Goal: Information Seeking & Learning: Find specific fact

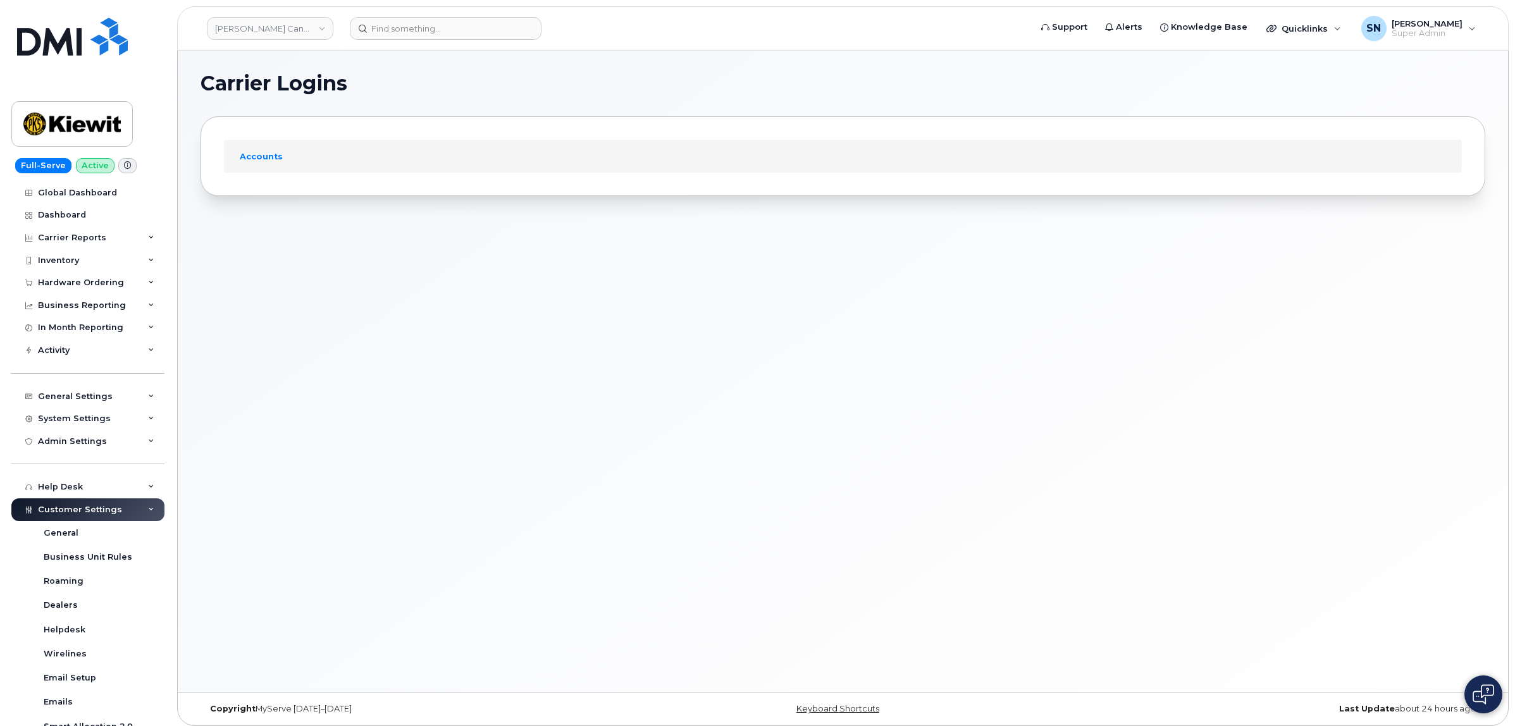
click at [321, 335] on div "Carrier Logins Accounts" at bounding box center [843, 372] width 1331 height 642
click at [516, 16] on header "Kiewit Canada Inc Support Alerts Knowledge Base Quicklinks Suspend / Cancel Dev…" at bounding box center [843, 28] width 1332 height 44
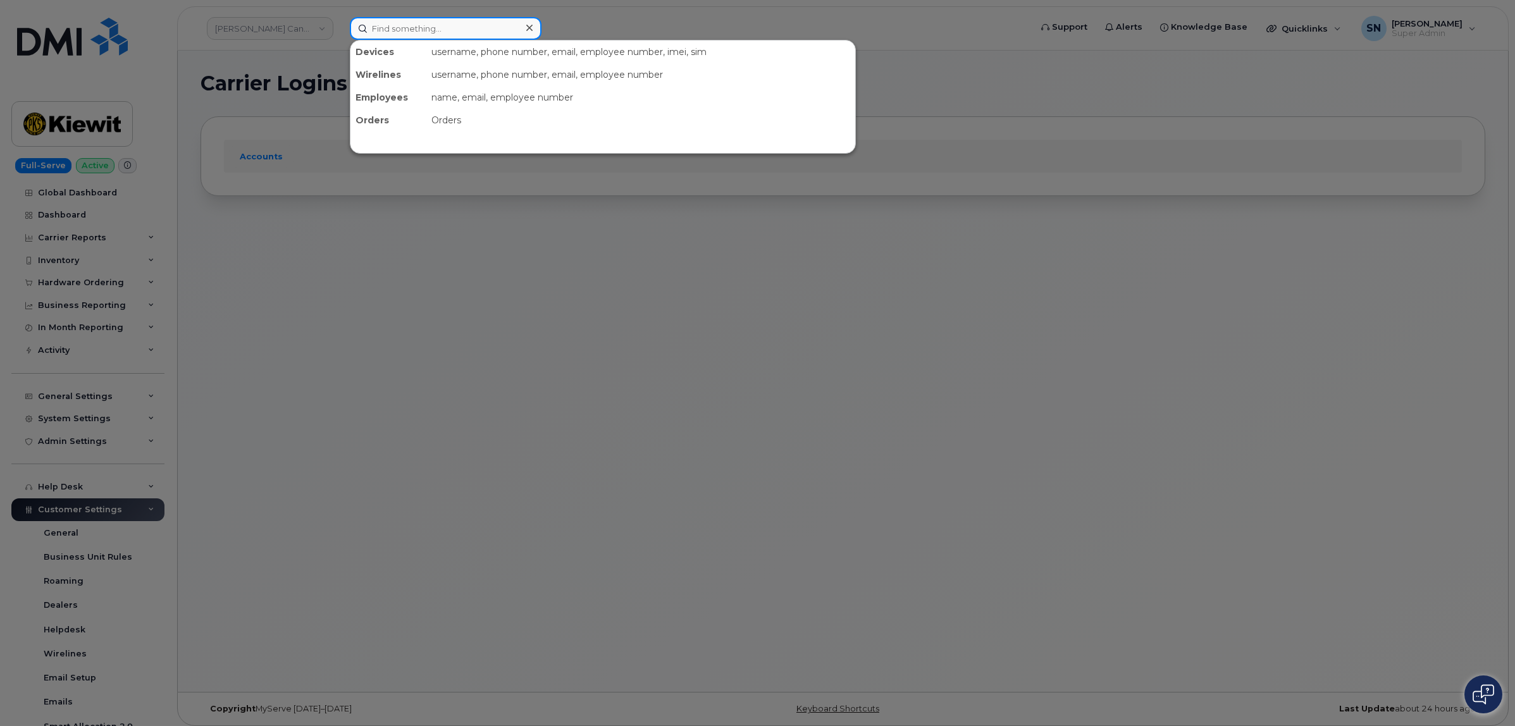
click at [519, 30] on div at bounding box center [446, 28] width 192 height 23
paste input "250-320-2230"
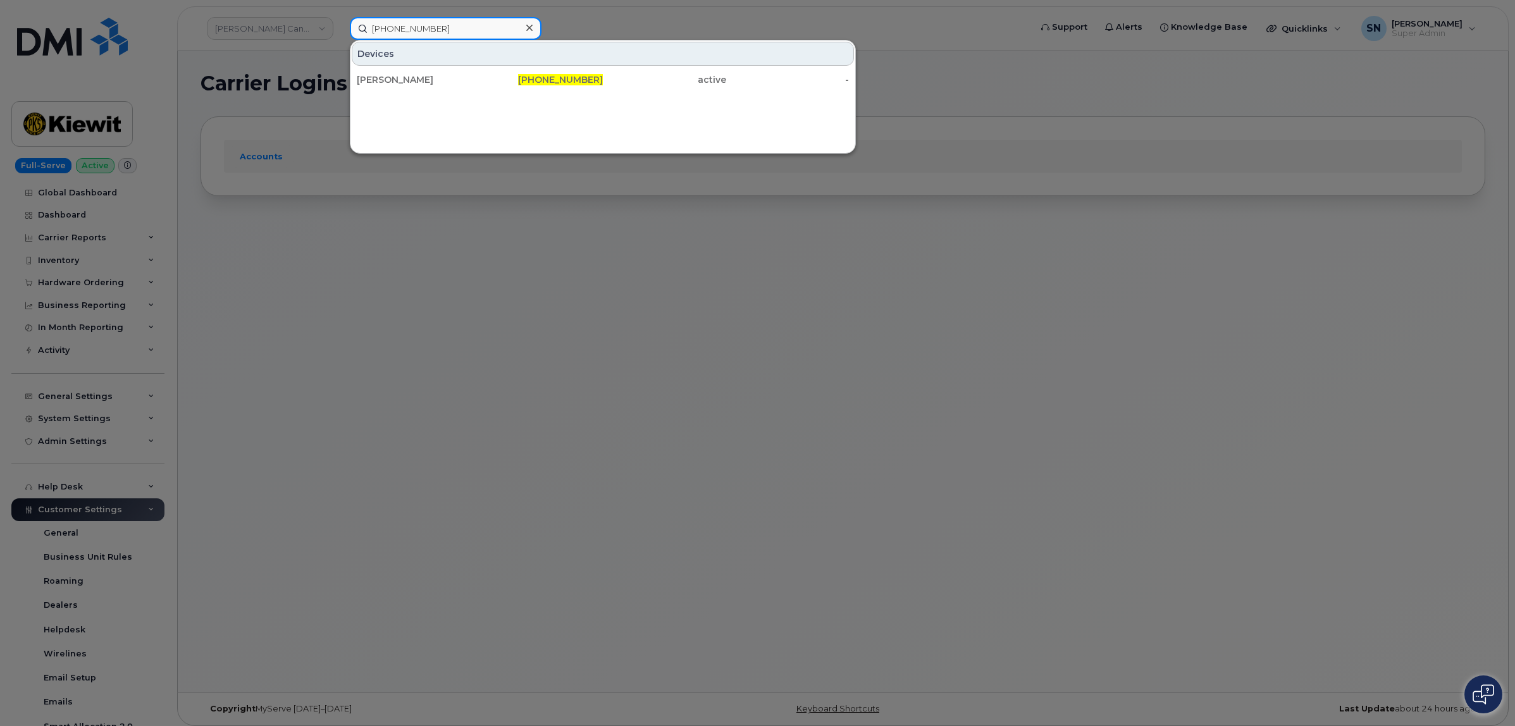
type input "250-320-2230"
click at [590, 92] on div "Devices Doug Cook 250-320-2230 active -" at bounding box center [603, 97] width 506 height 114
click at [588, 92] on div "Devices Doug Cook 250-320-2230 active -" at bounding box center [603, 97] width 506 height 114
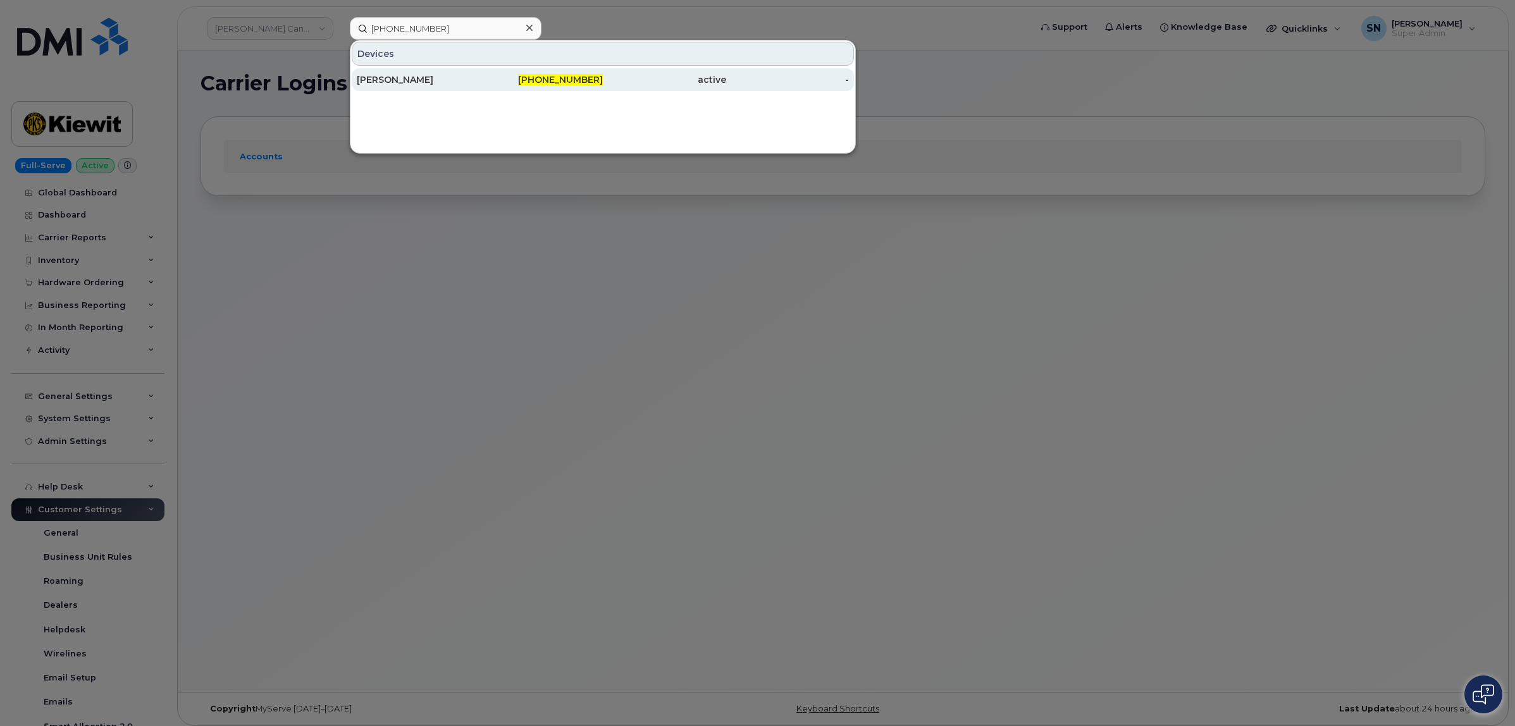
click at [561, 85] on div "250-320-2230" at bounding box center [541, 79] width 123 height 13
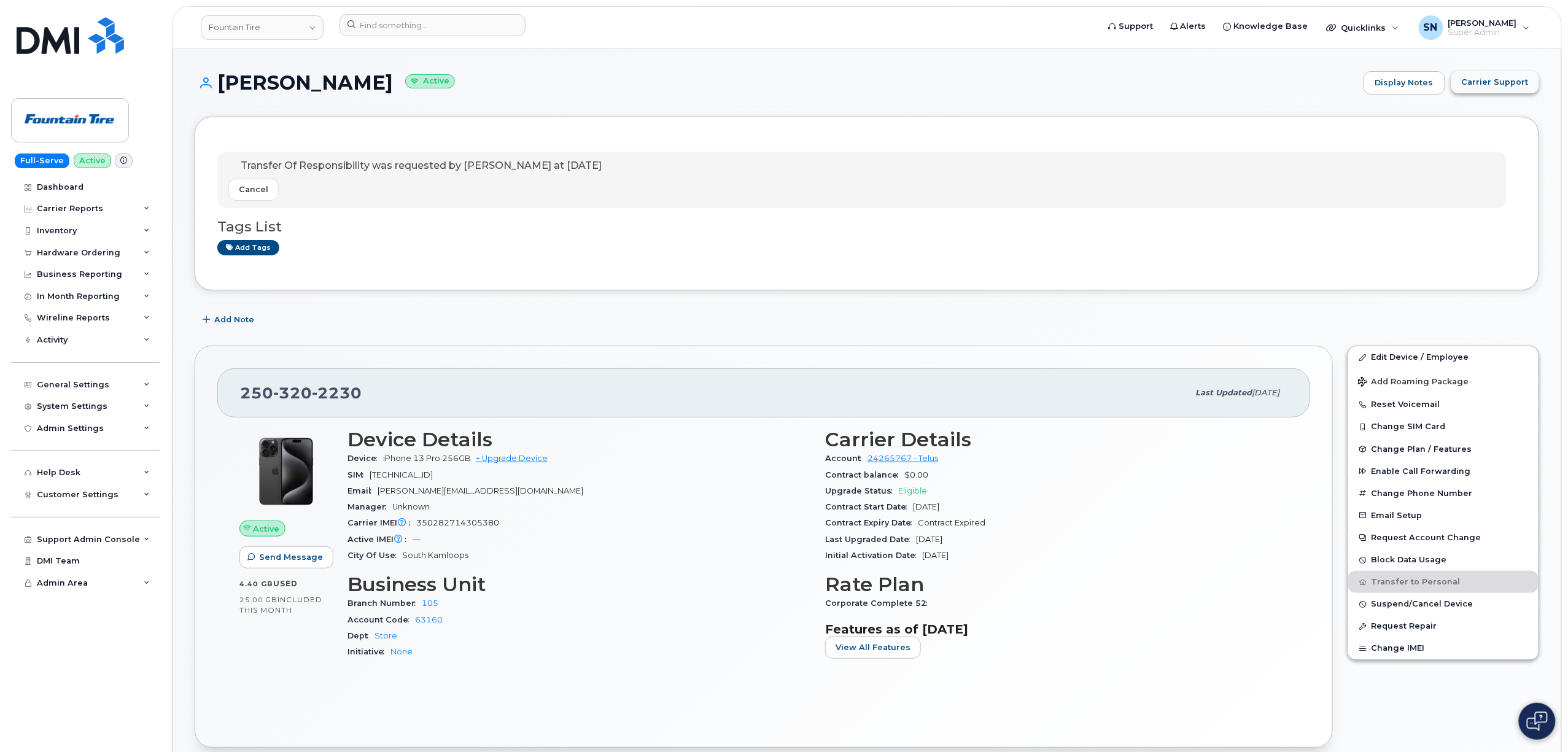
click at [1514, 84] on span "Carrier Support" at bounding box center [1494, 82] width 67 height 12
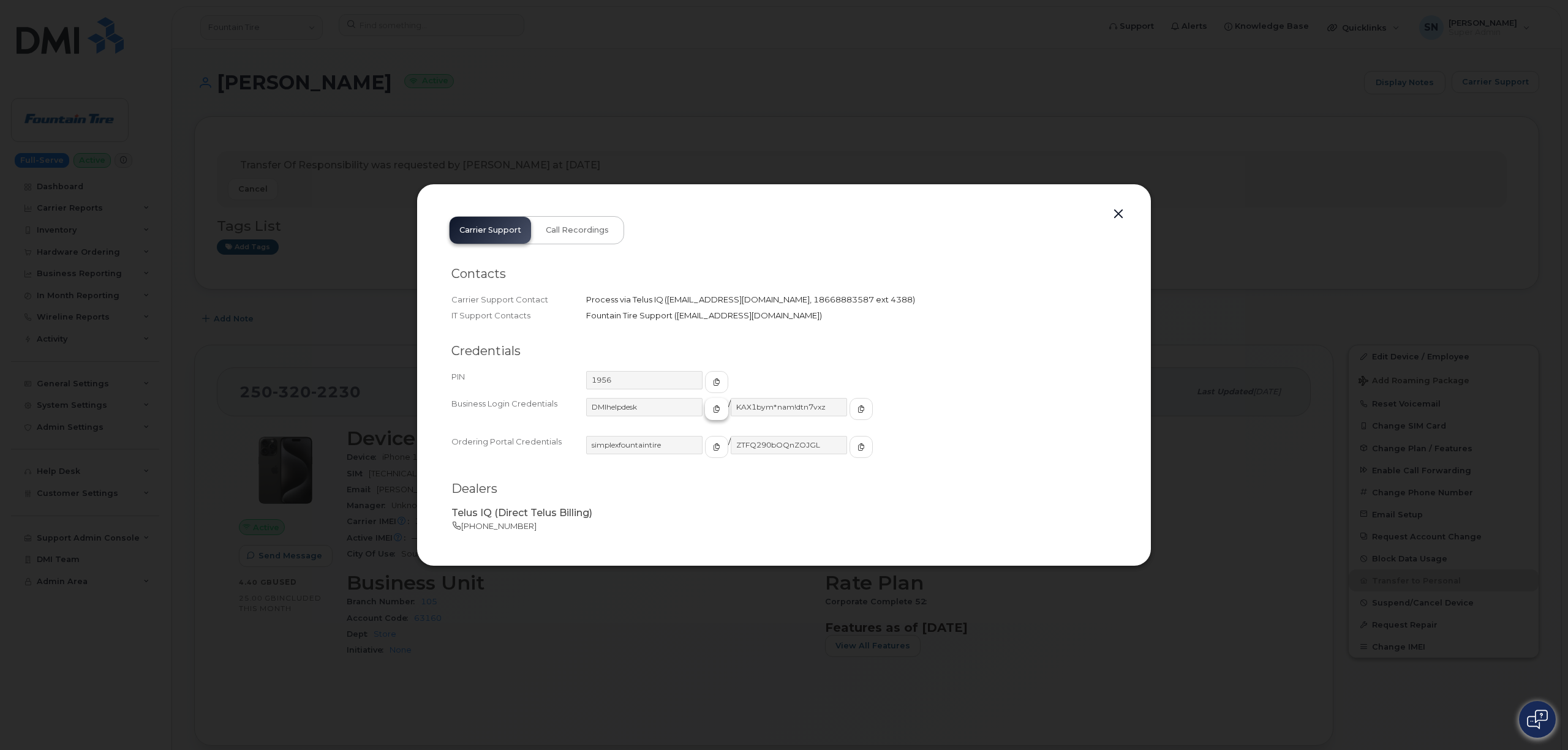
click at [705, 414] on button "button" at bounding box center [716, 408] width 23 height 22
click at [858, 409] on icon "button" at bounding box center [861, 409] width 8 height 8
click at [1116, 218] on button "button" at bounding box center [1118, 215] width 18 height 17
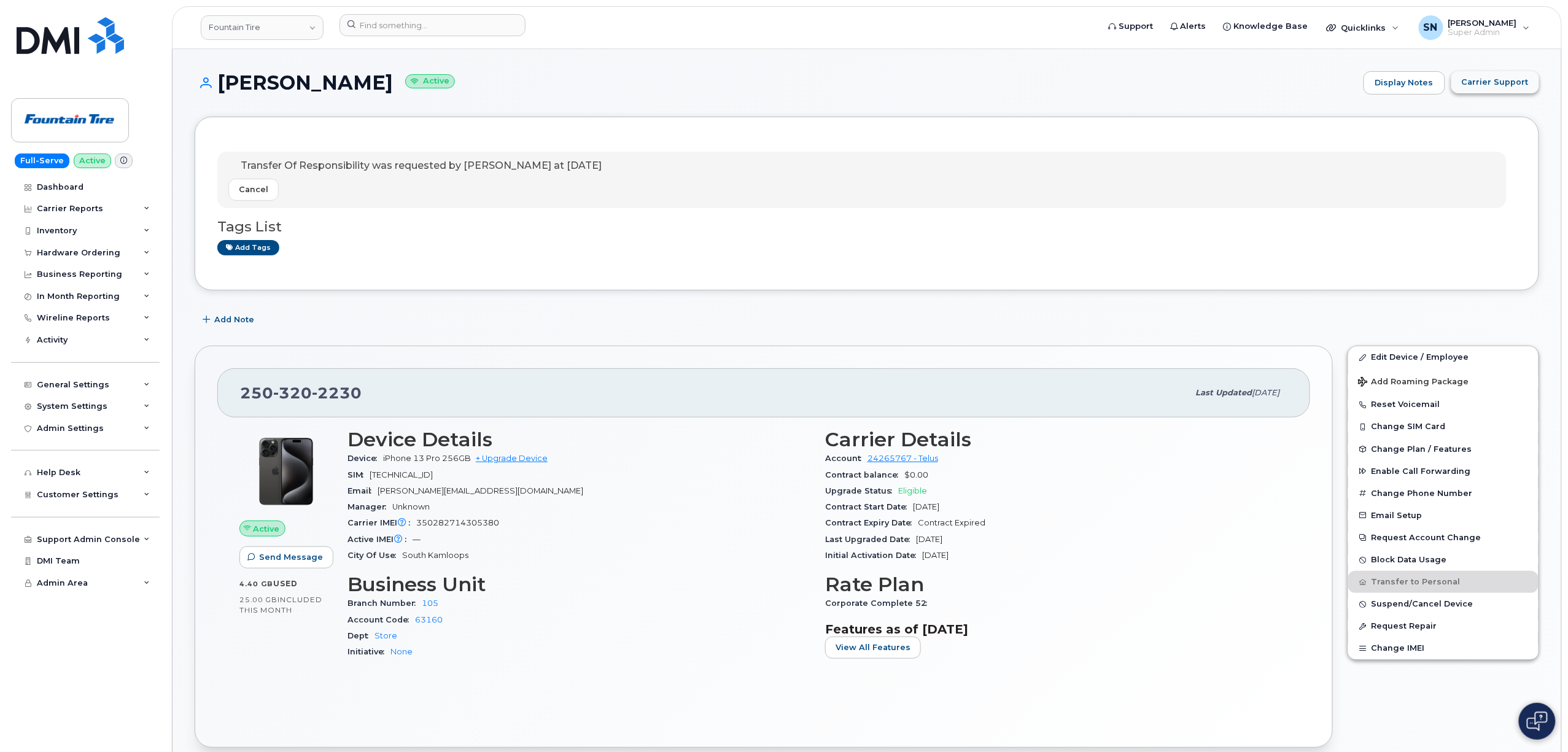
click at [1523, 82] on span "Carrier Support" at bounding box center [1494, 82] width 67 height 12
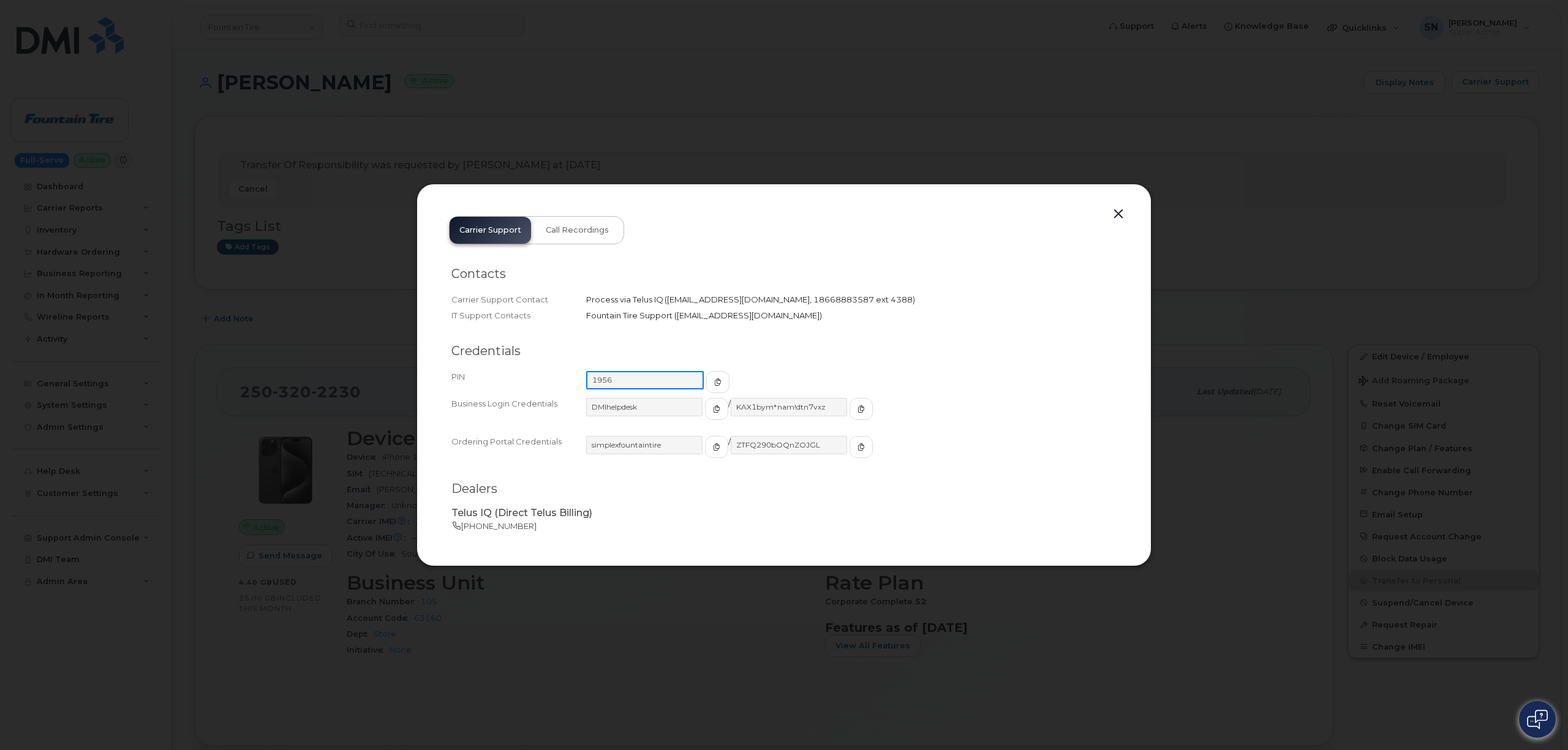
drag, startPoint x: 621, startPoint y: 382, endPoint x: 561, endPoint y: 373, distance: 60.7
click at [561, 373] on div "PIN 1956" at bounding box center [783, 382] width 665 height 27
click at [1118, 214] on button "button" at bounding box center [1118, 215] width 18 height 17
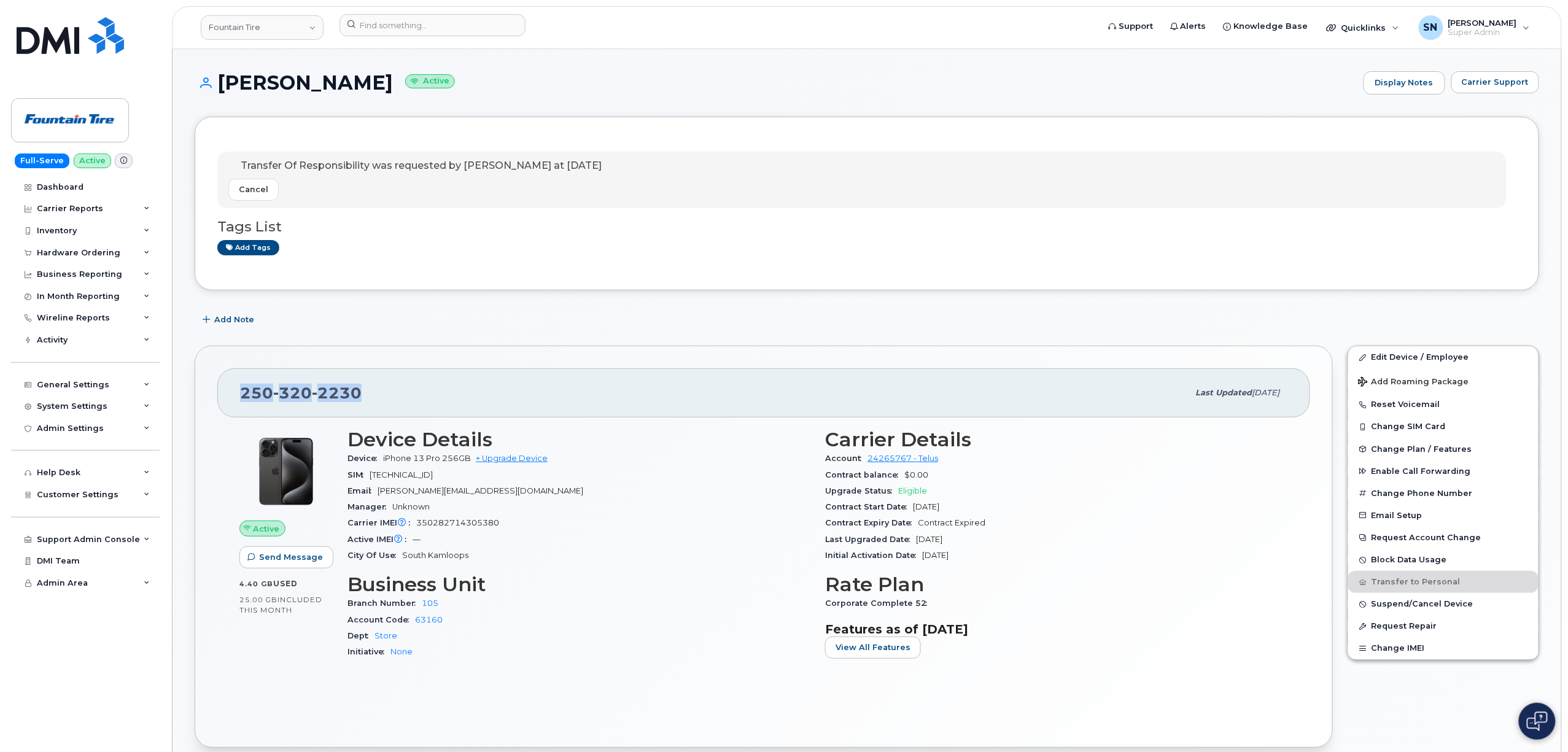
drag, startPoint x: 245, startPoint y: 395, endPoint x: 366, endPoint y: 396, distance: 121.0
click at [366, 396] on div "250 320 2230" at bounding box center [713, 393] width 948 height 26
copy span "250 320 2230"
click at [1513, 89] on button "Carrier Support" at bounding box center [1495, 82] width 87 height 22
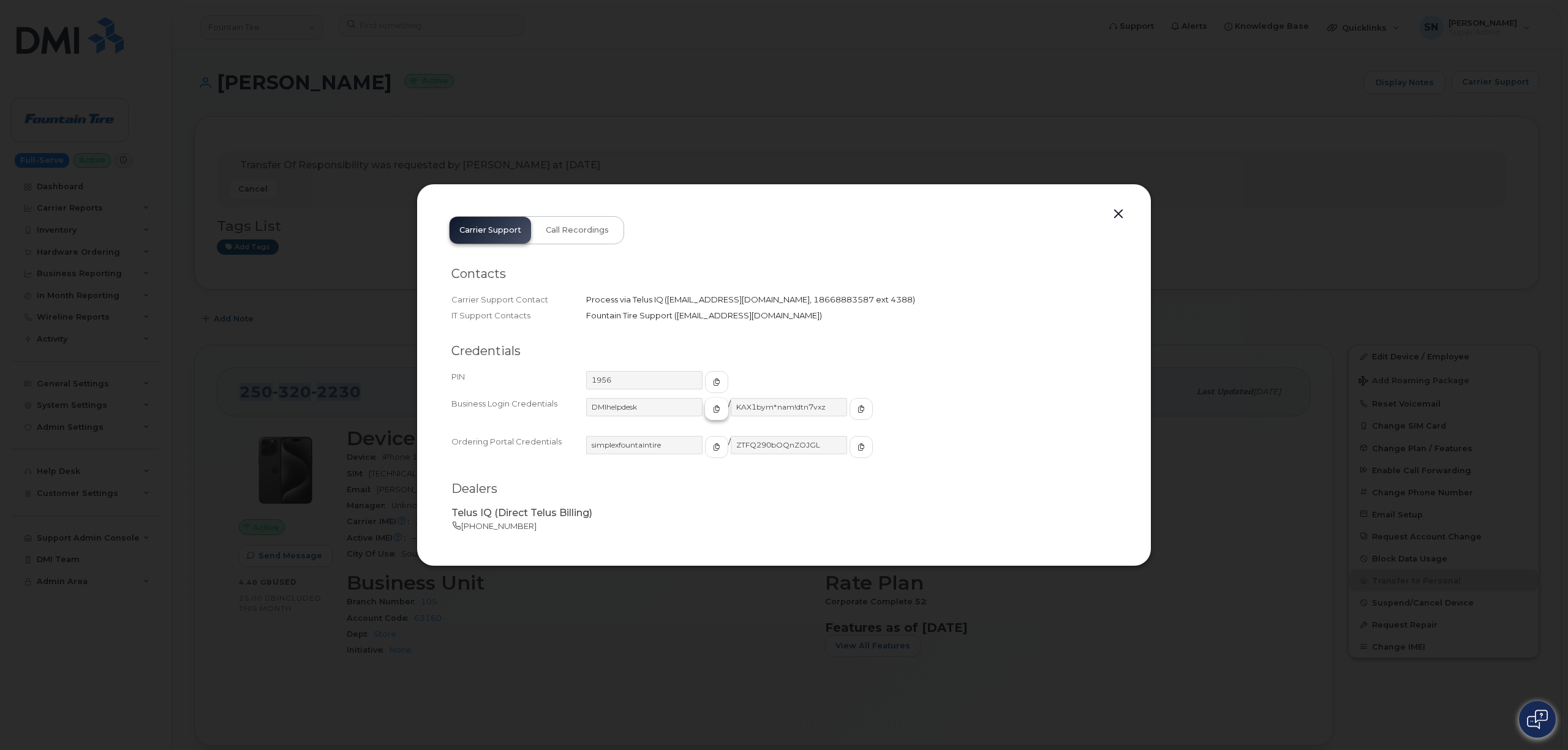
click at [708, 407] on button "button" at bounding box center [716, 408] width 23 height 22
click at [858, 407] on icon "button" at bounding box center [861, 409] width 8 height 8
click at [1118, 211] on button "button" at bounding box center [1118, 215] width 18 height 17
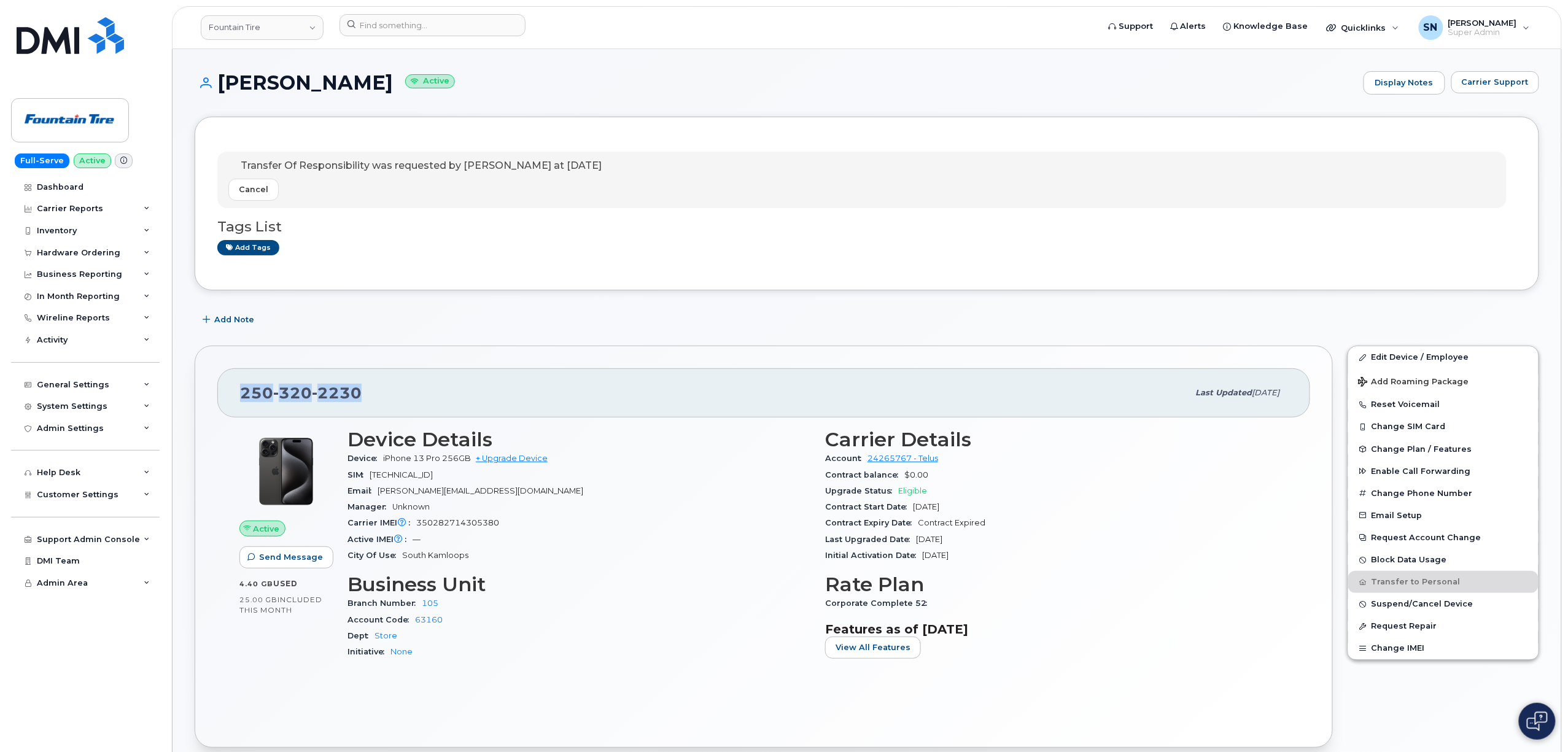
copy span "250 320 2230"
click at [290, 29] on link "Fountain Tire" at bounding box center [262, 27] width 123 height 24
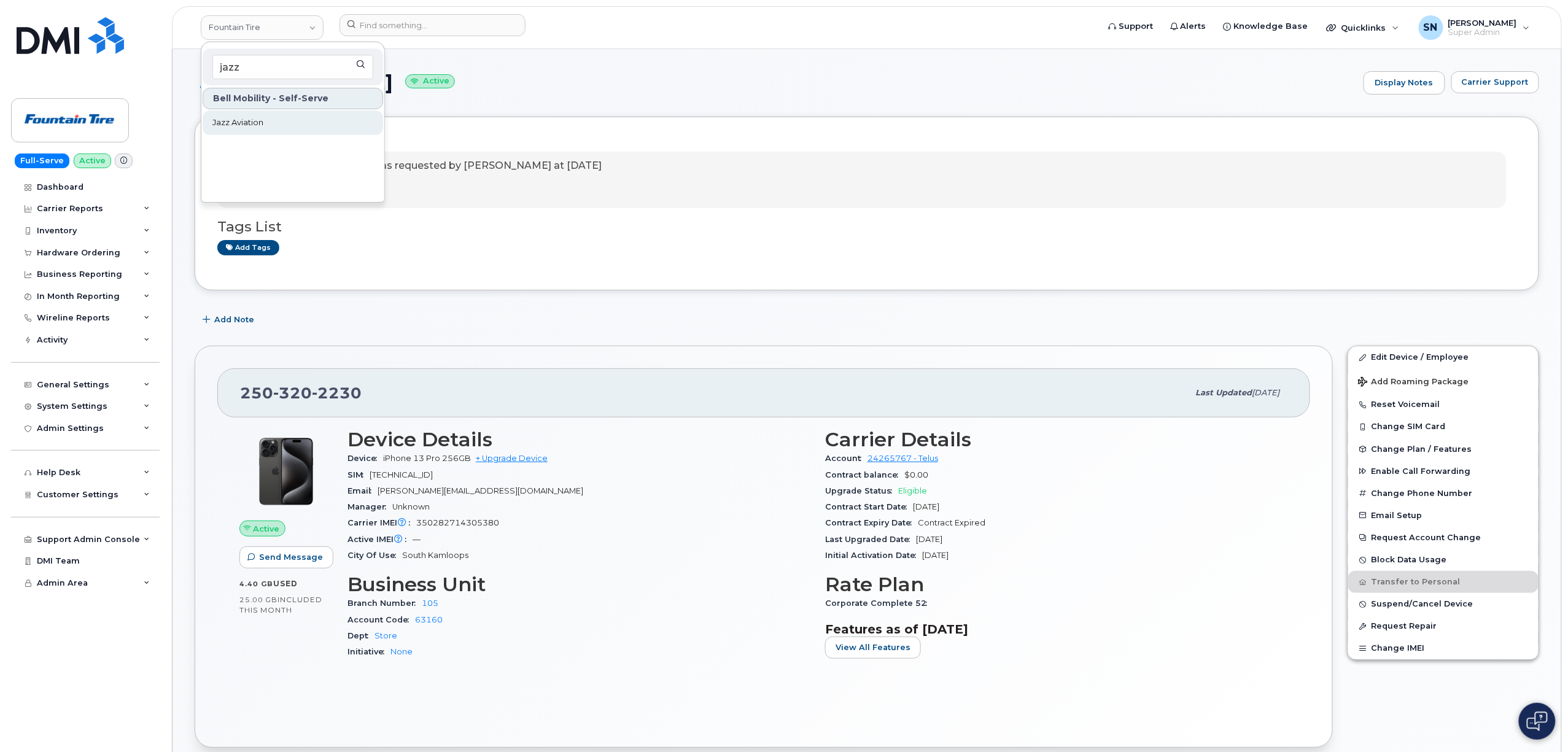
type input "jazz"
drag, startPoint x: 358, startPoint y: 128, endPoint x: 288, endPoint y: 180, distance: 87.2
click at [357, 128] on link "Jazz Aviation" at bounding box center [293, 122] width 180 height 24
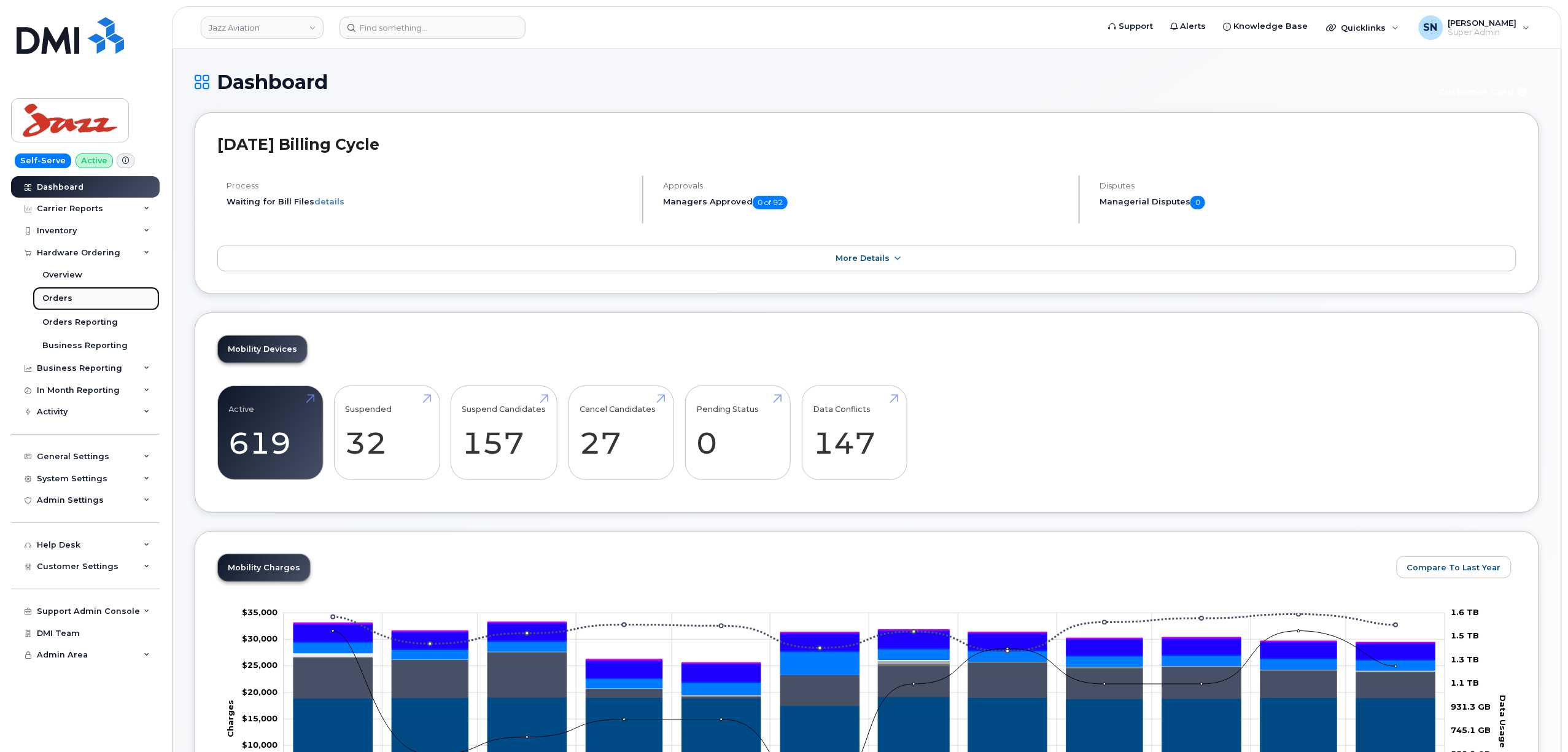
click at [73, 296] on link "Orders" at bounding box center [96, 298] width 127 height 23
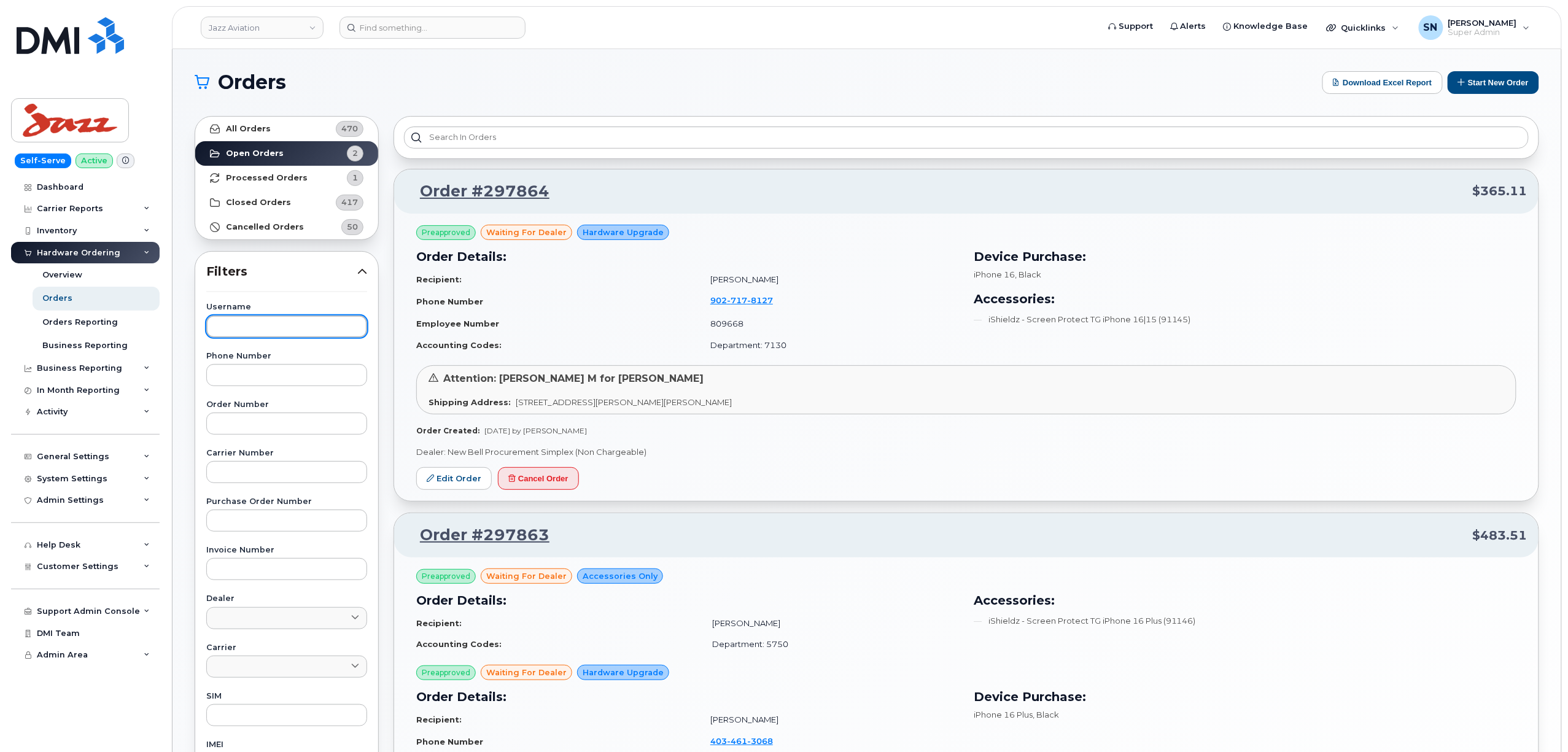
click at [267, 316] on input "text" at bounding box center [287, 326] width 161 height 22
type input "alexander"
click at [278, 131] on link "All Orders 470" at bounding box center [286, 128] width 183 height 24
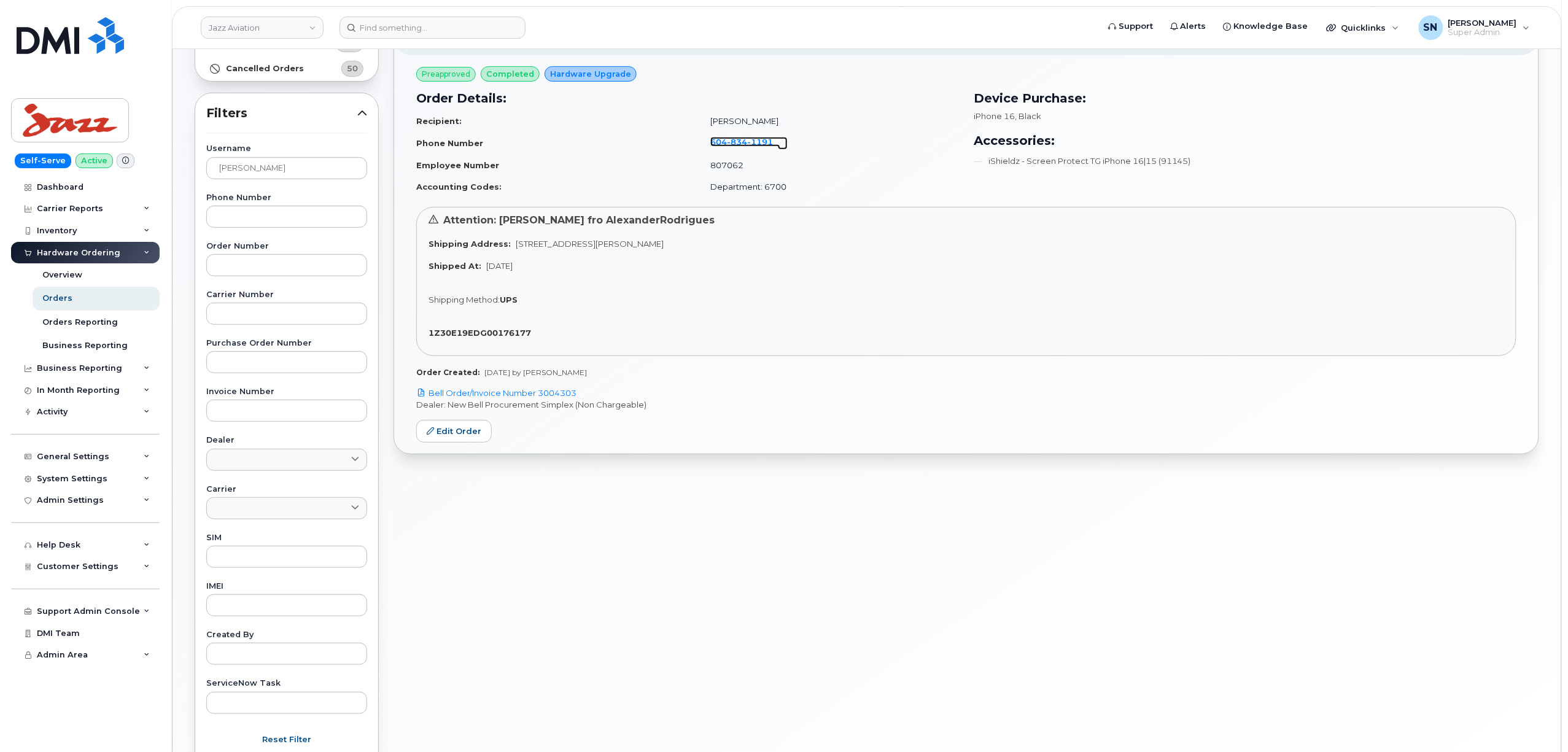
scroll to position [163, 0]
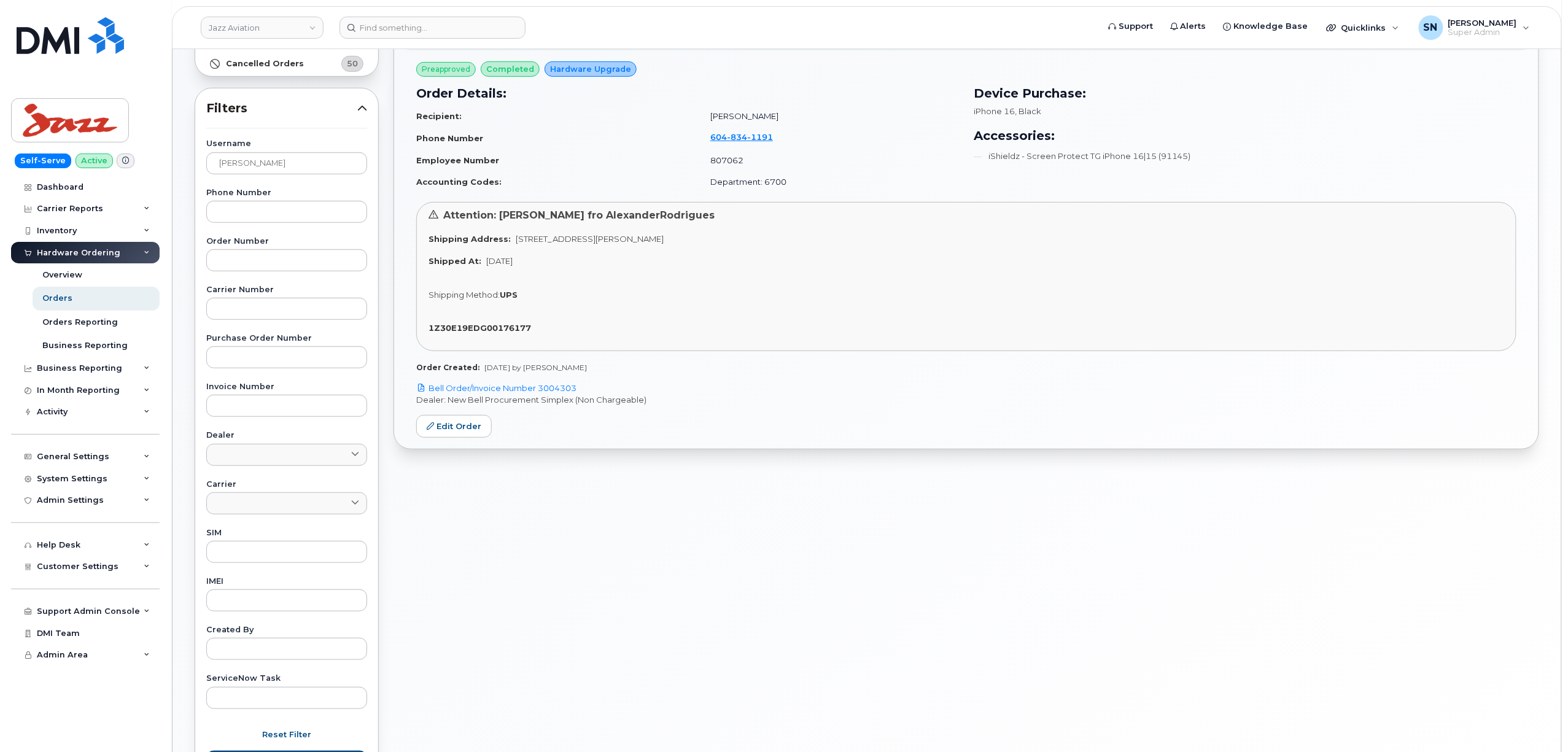
drag, startPoint x: 510, startPoint y: 235, endPoint x: 696, endPoint y: 185, distance: 192.6
click at [744, 237] on div "Shipping Address: 5520 Miller Rd Richmond British Columbia V7B 1L9" at bounding box center [966, 239] width 1075 height 12
copy span "5520 Miller Rd Richmond British Columbia V7B 1L9"
click at [293, 22] on link "Jazz Aviation" at bounding box center [262, 27] width 123 height 22
type input "dsf"
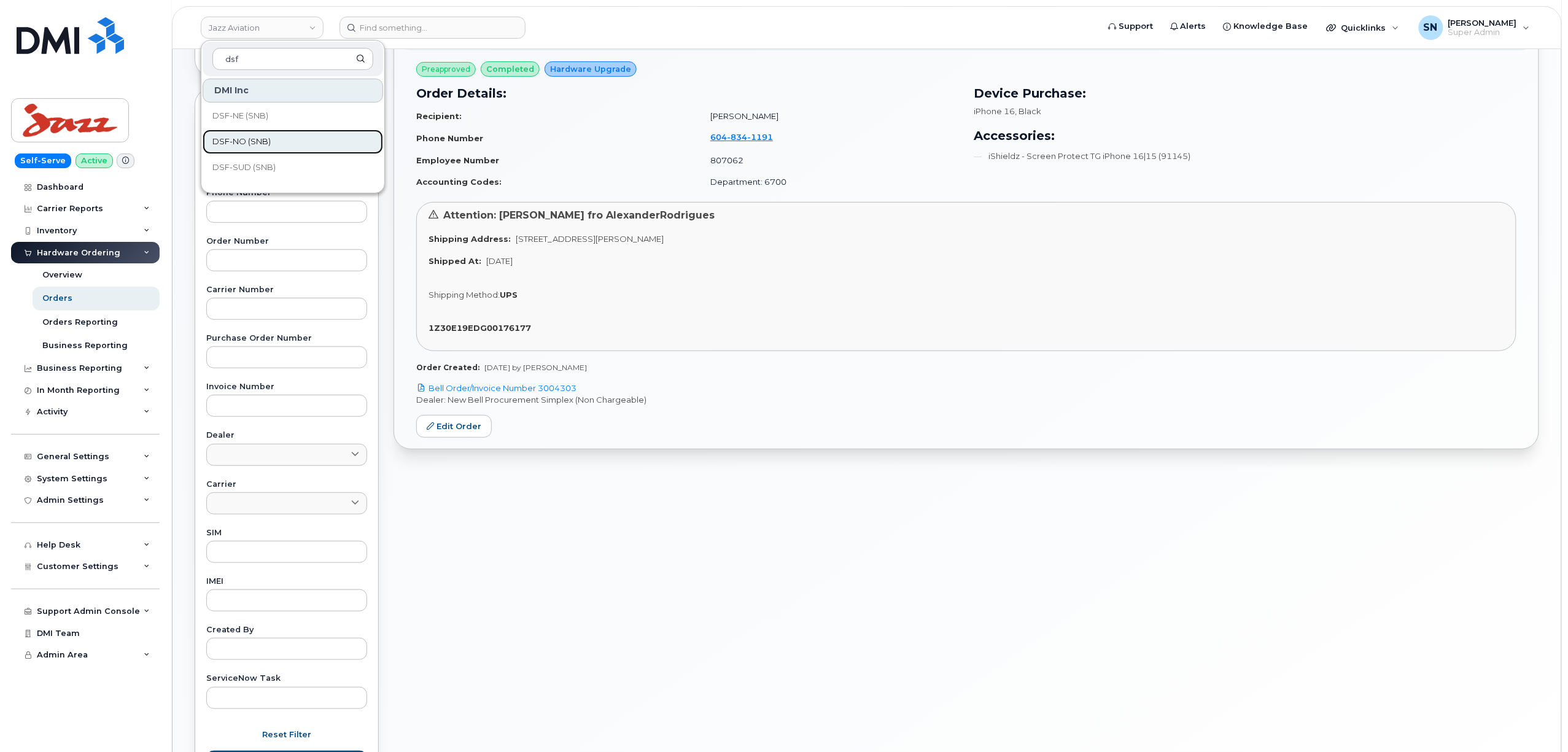
click at [277, 143] on link "DSF-NO (SNB)" at bounding box center [293, 141] width 180 height 24
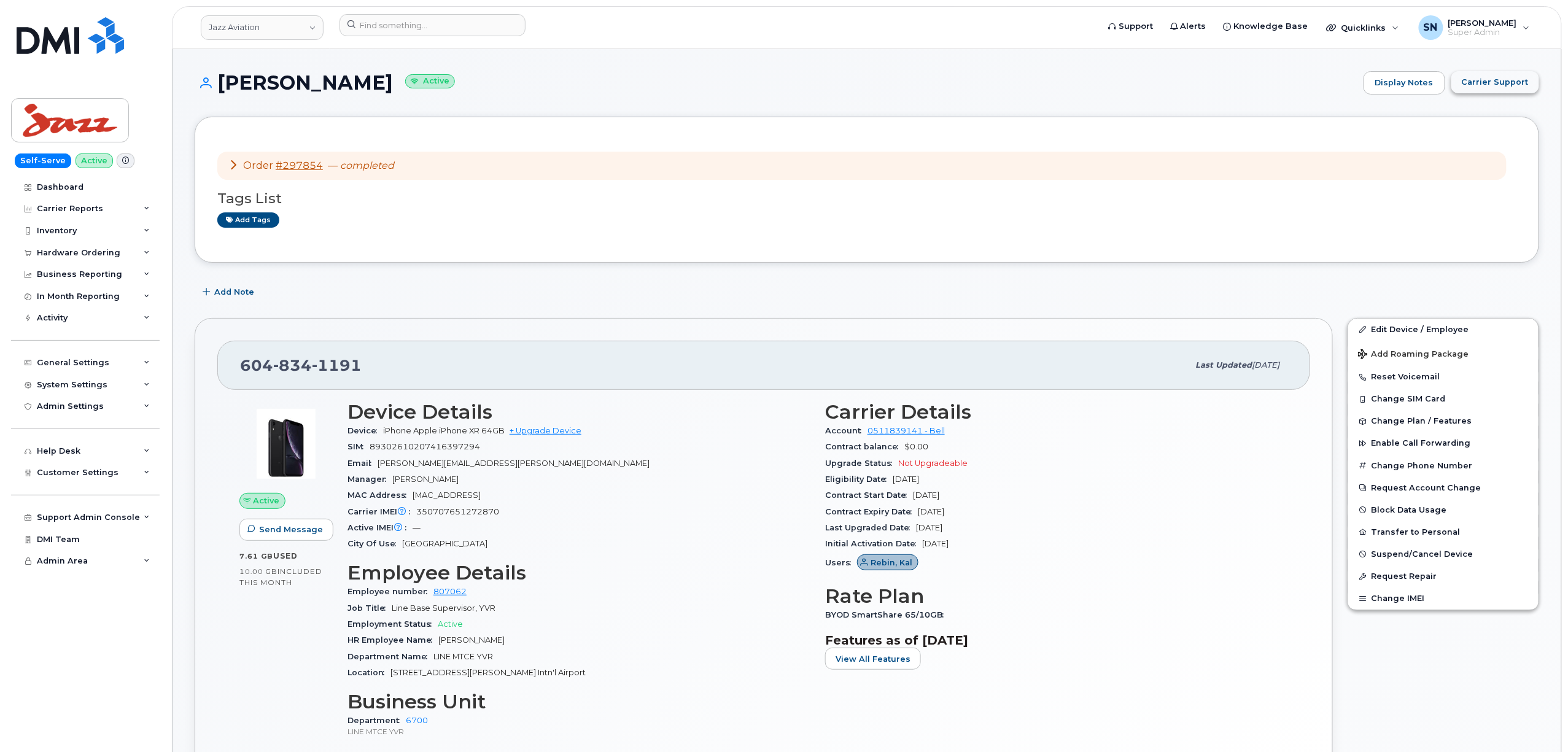
click at [1515, 74] on button "Carrier Support" at bounding box center [1495, 82] width 87 height 22
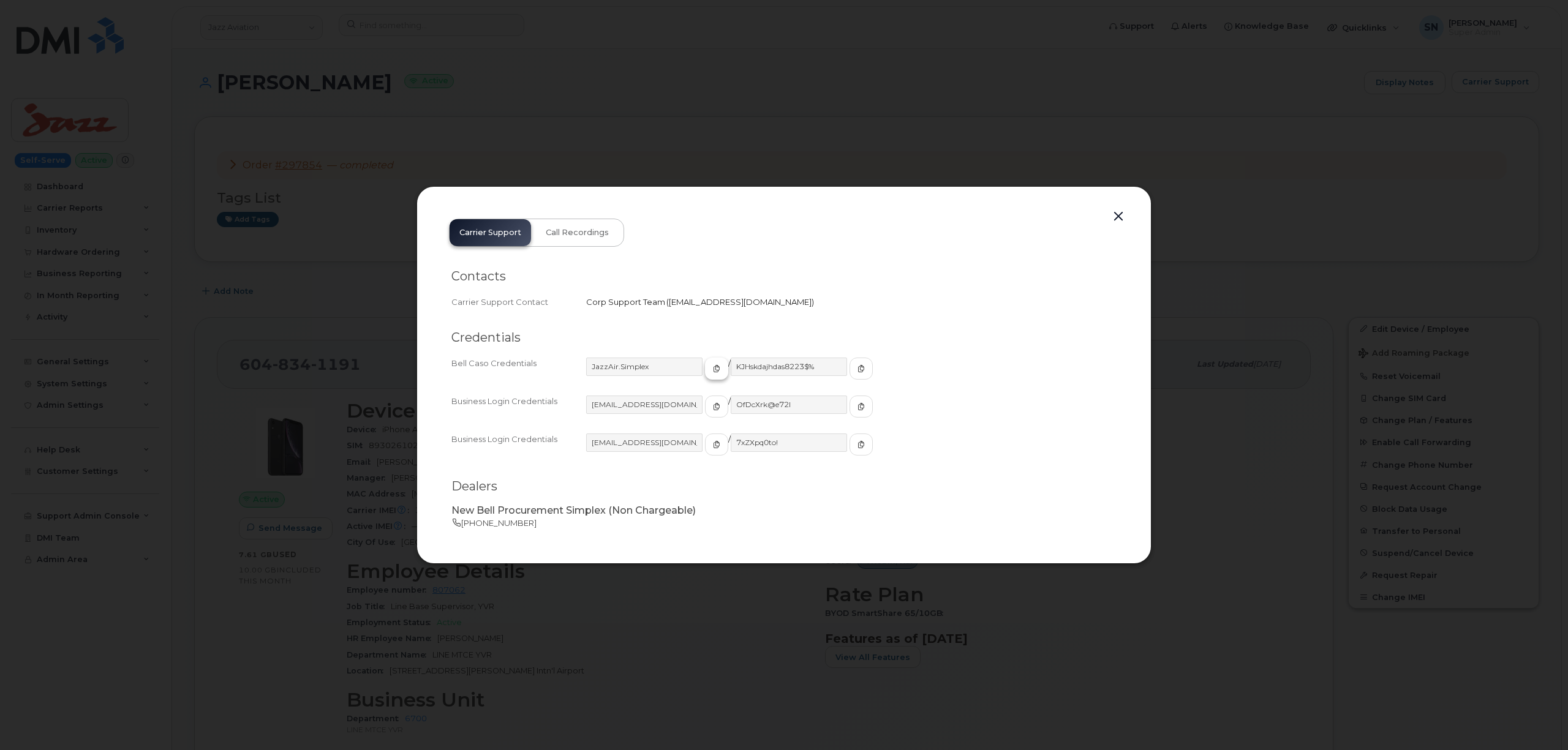
click at [712, 371] on icon "button" at bounding box center [716, 369] width 8 height 8
click at [858, 365] on icon "button" at bounding box center [861, 369] width 8 height 8
click at [1125, 211] on button "button" at bounding box center [1118, 217] width 18 height 17
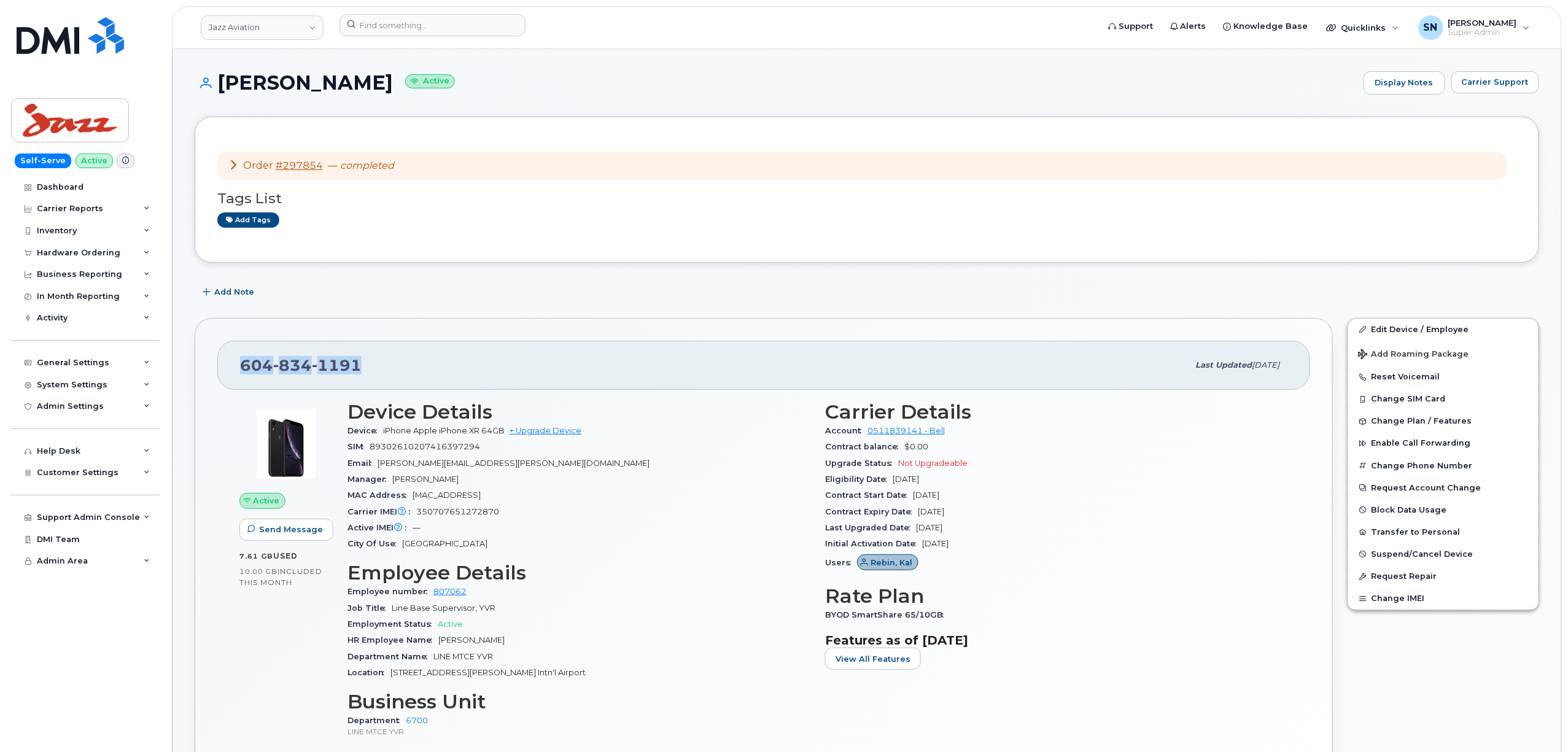
drag, startPoint x: 256, startPoint y: 367, endPoint x: 366, endPoint y: 371, distance: 110.1
click at [367, 371] on div "604 834 1191 Last updated Aug 20, 2025" at bounding box center [764, 365] width 1093 height 49
copy span "604 834 1191"
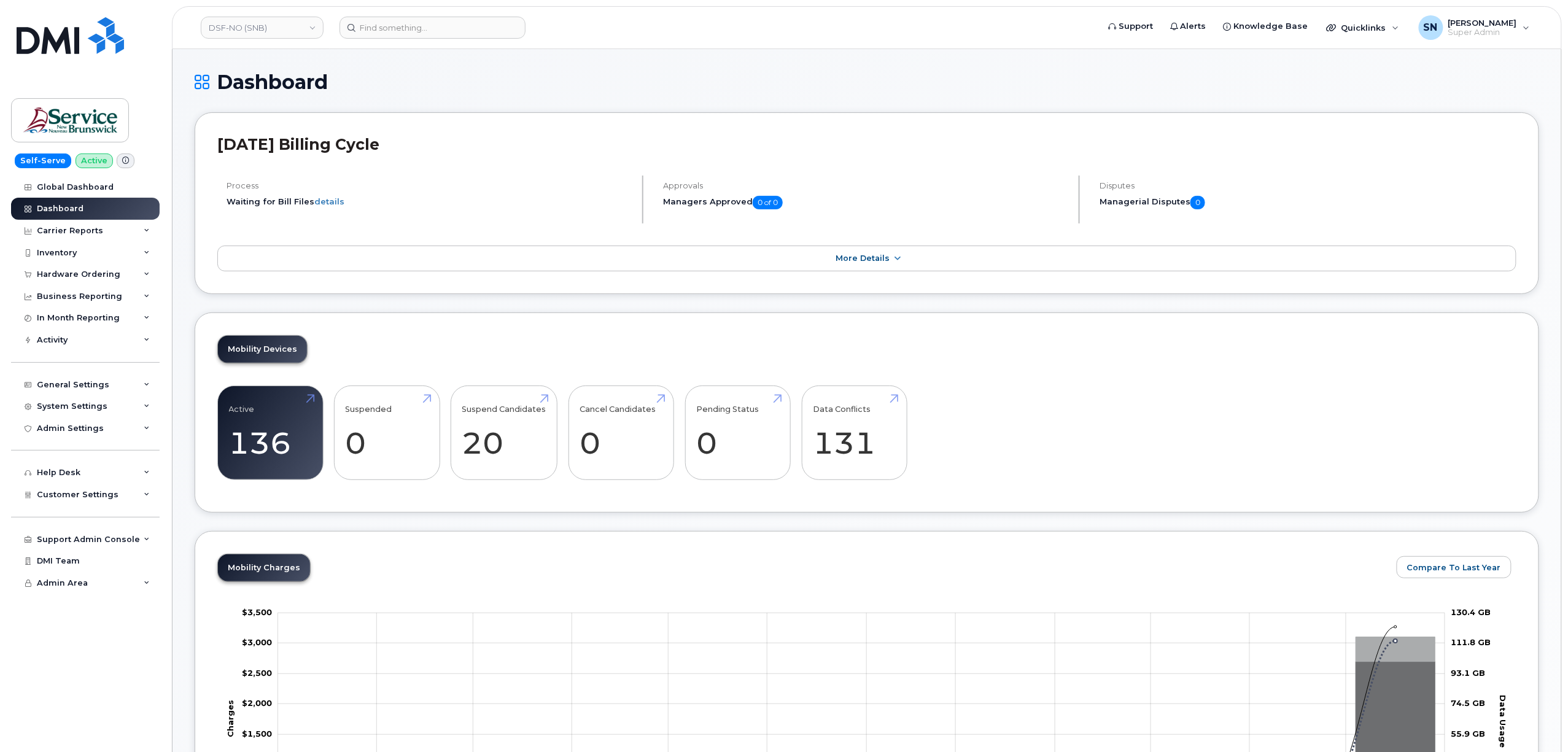
click at [467, 99] on div "Dashboard" at bounding box center [867, 91] width 1345 height 41
click at [96, 489] on div "Customer Settings" at bounding box center [84, 495] width 148 height 22
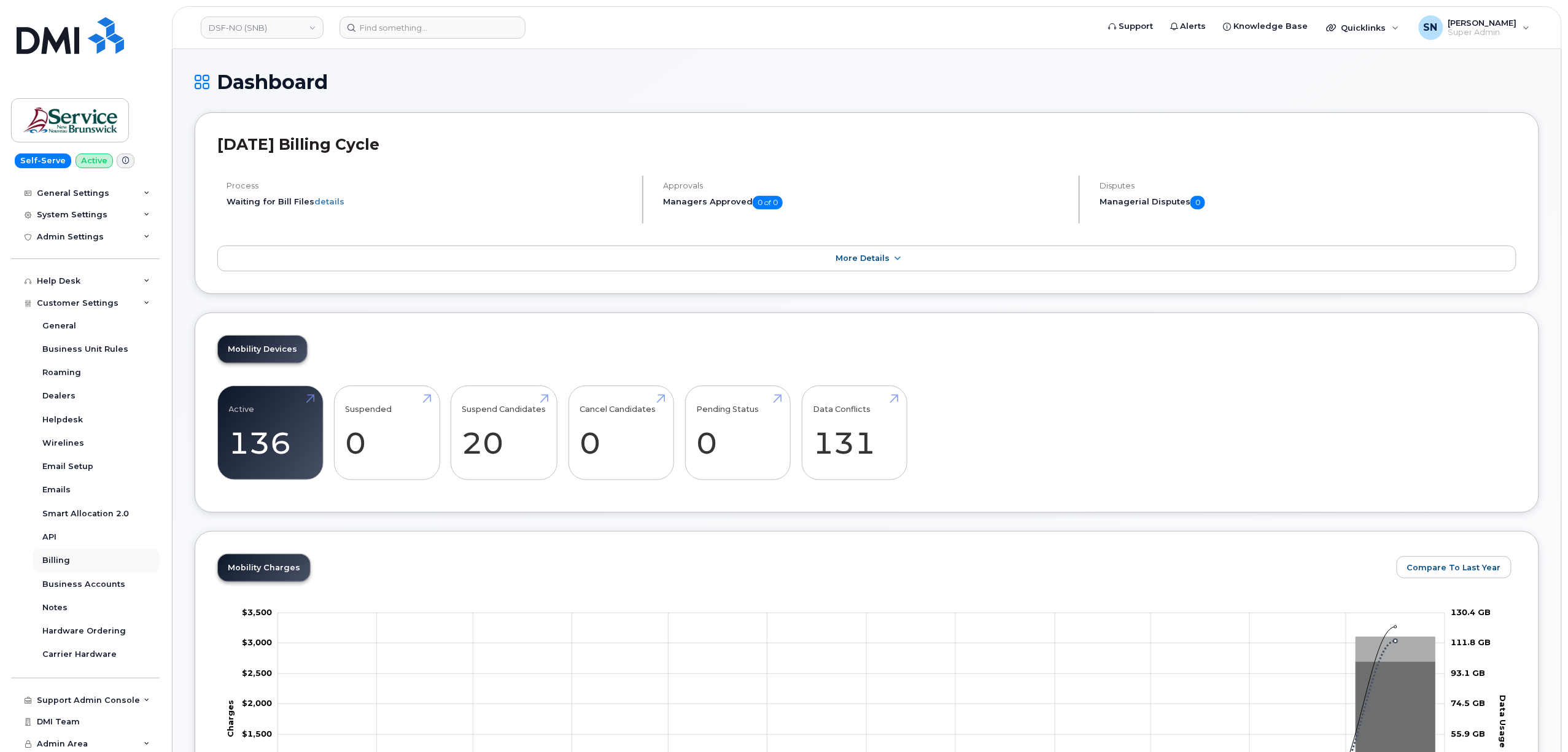
scroll to position [193, 0]
click at [109, 584] on div "Business Accounts" at bounding box center [83, 582] width 82 height 11
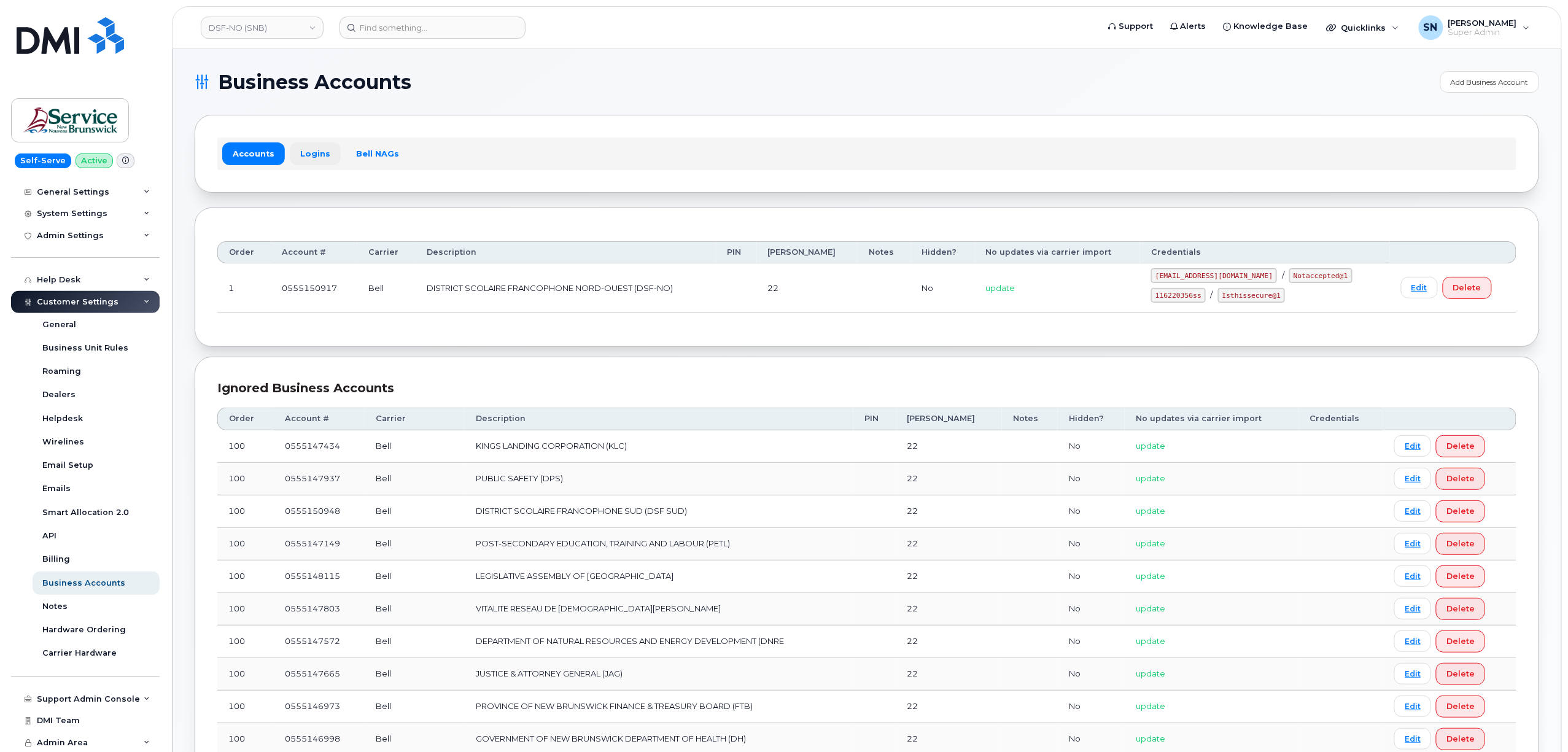
click at [310, 152] on link "Logins" at bounding box center [315, 153] width 51 height 22
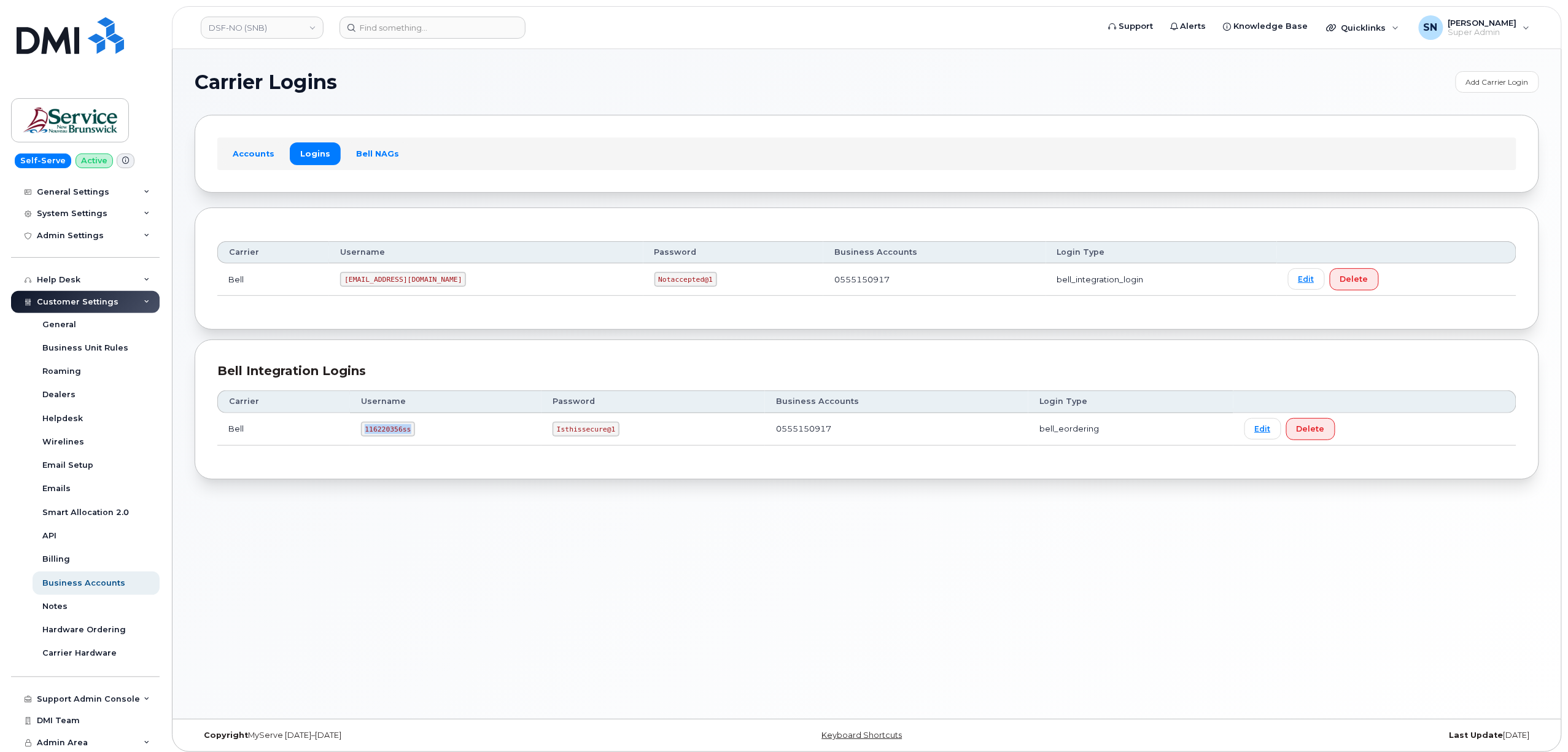
drag, startPoint x: 362, startPoint y: 432, endPoint x: 408, endPoint y: 434, distance: 46.0
click at [408, 434] on code "116220356ss" at bounding box center [388, 429] width 54 height 15
copy code "116220356ss"
drag, startPoint x: 556, startPoint y: 434, endPoint x: 609, endPoint y: 436, distance: 53.0
click at [609, 436] on code "Isthissecure@1" at bounding box center [585, 429] width 67 height 15
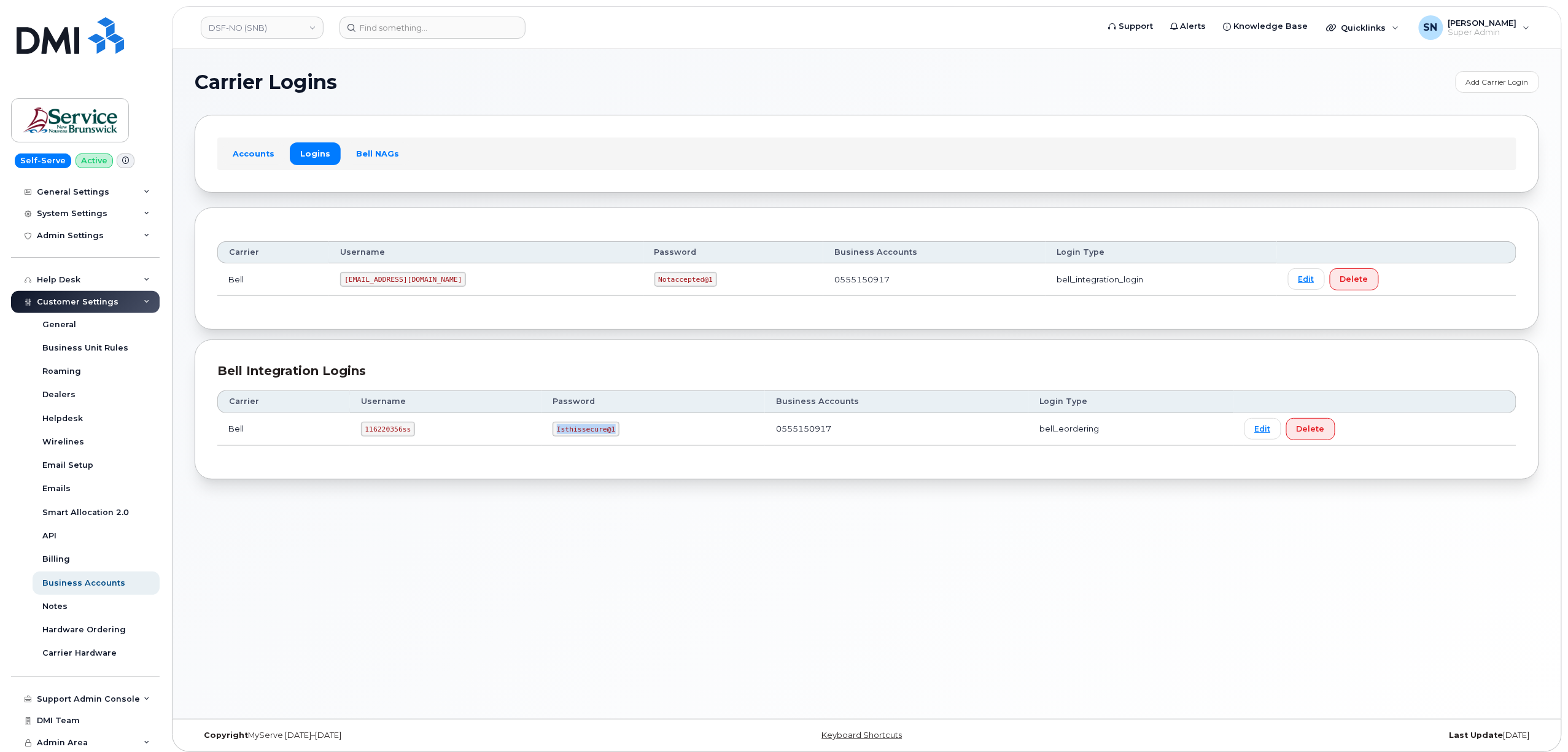
copy code "Isthissecure@1"
drag, startPoint x: 365, startPoint y: 436, endPoint x: 416, endPoint y: 436, distance: 51.0
click at [416, 436] on td "116220356ss" at bounding box center [446, 430] width 192 height 33
copy code "116220356ss"
drag, startPoint x: 564, startPoint y: 431, endPoint x: 609, endPoint y: 434, distance: 45.1
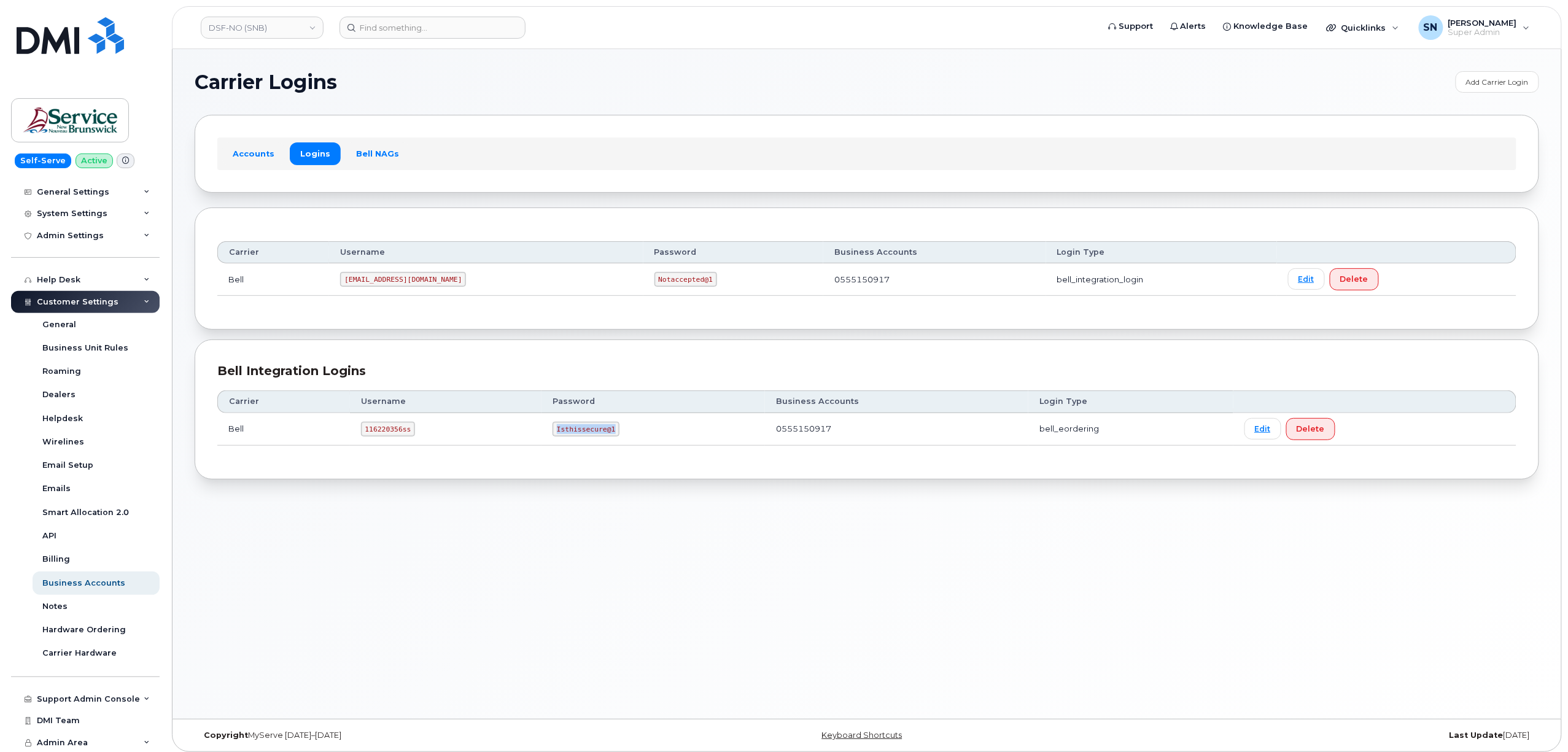
click at [609, 434] on code "Isthissecure@1" at bounding box center [585, 429] width 67 height 15
copy code "Isthissecure@1"
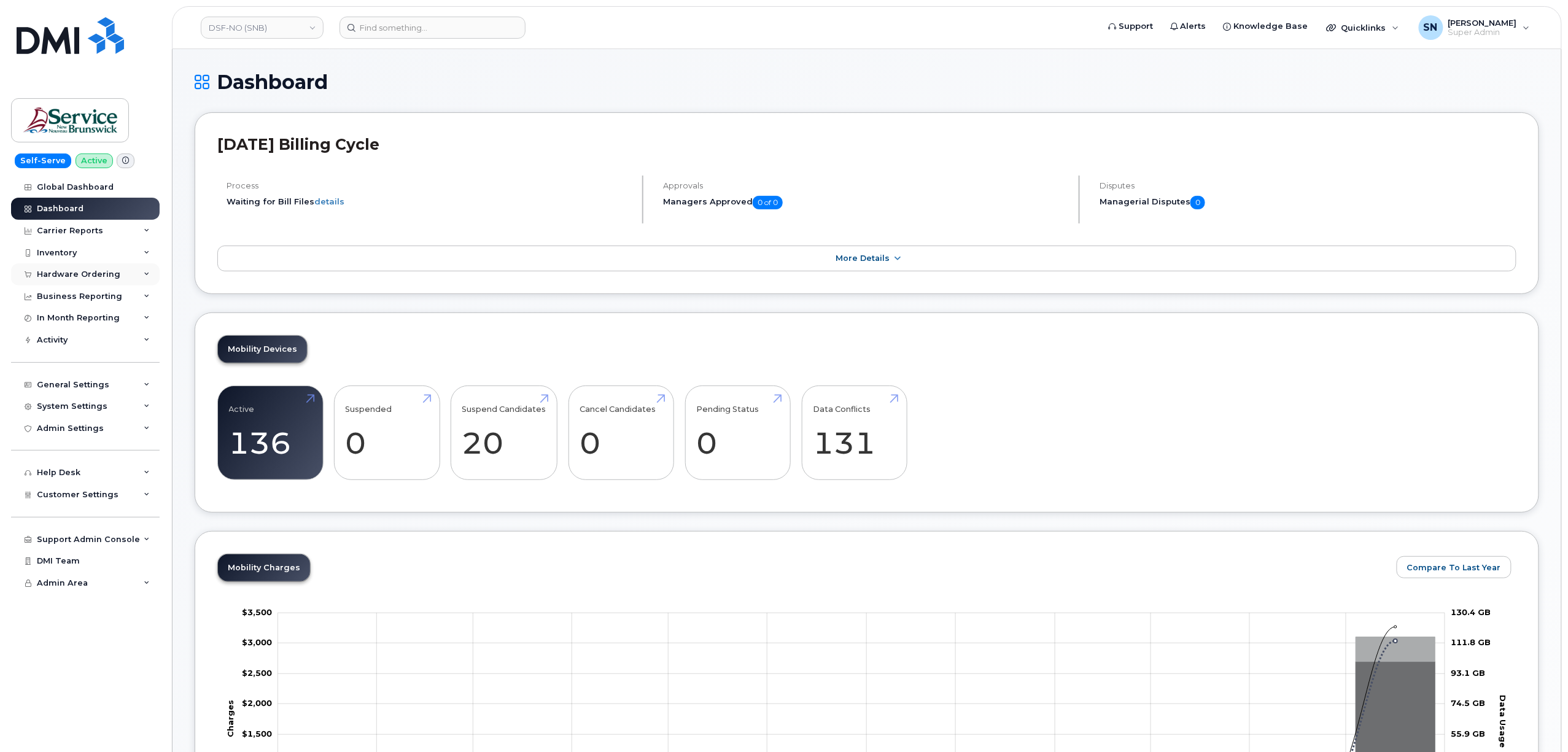
click at [71, 275] on div "Hardware Ordering" at bounding box center [79, 275] width 83 height 10
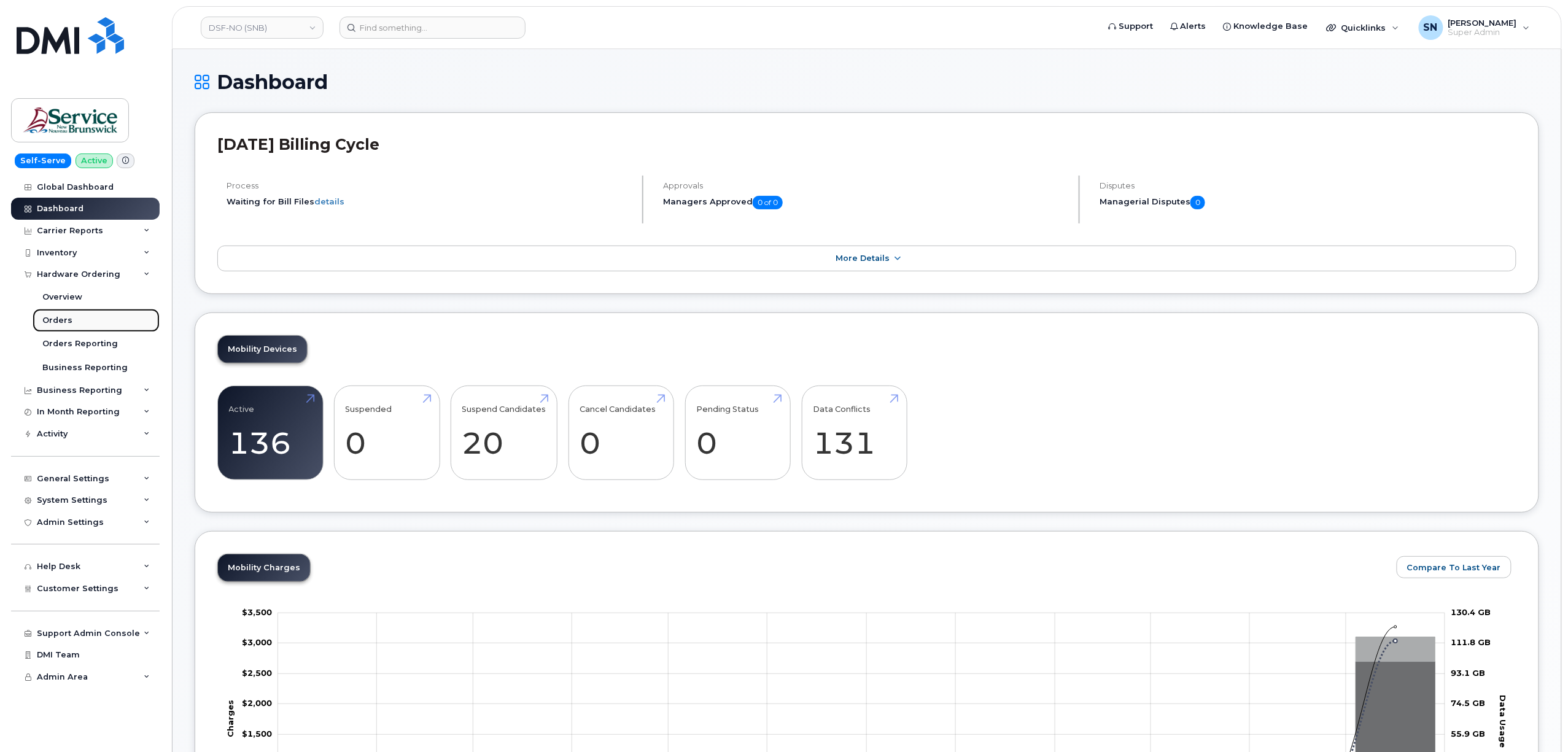
click at [79, 325] on link "Orders" at bounding box center [96, 320] width 127 height 23
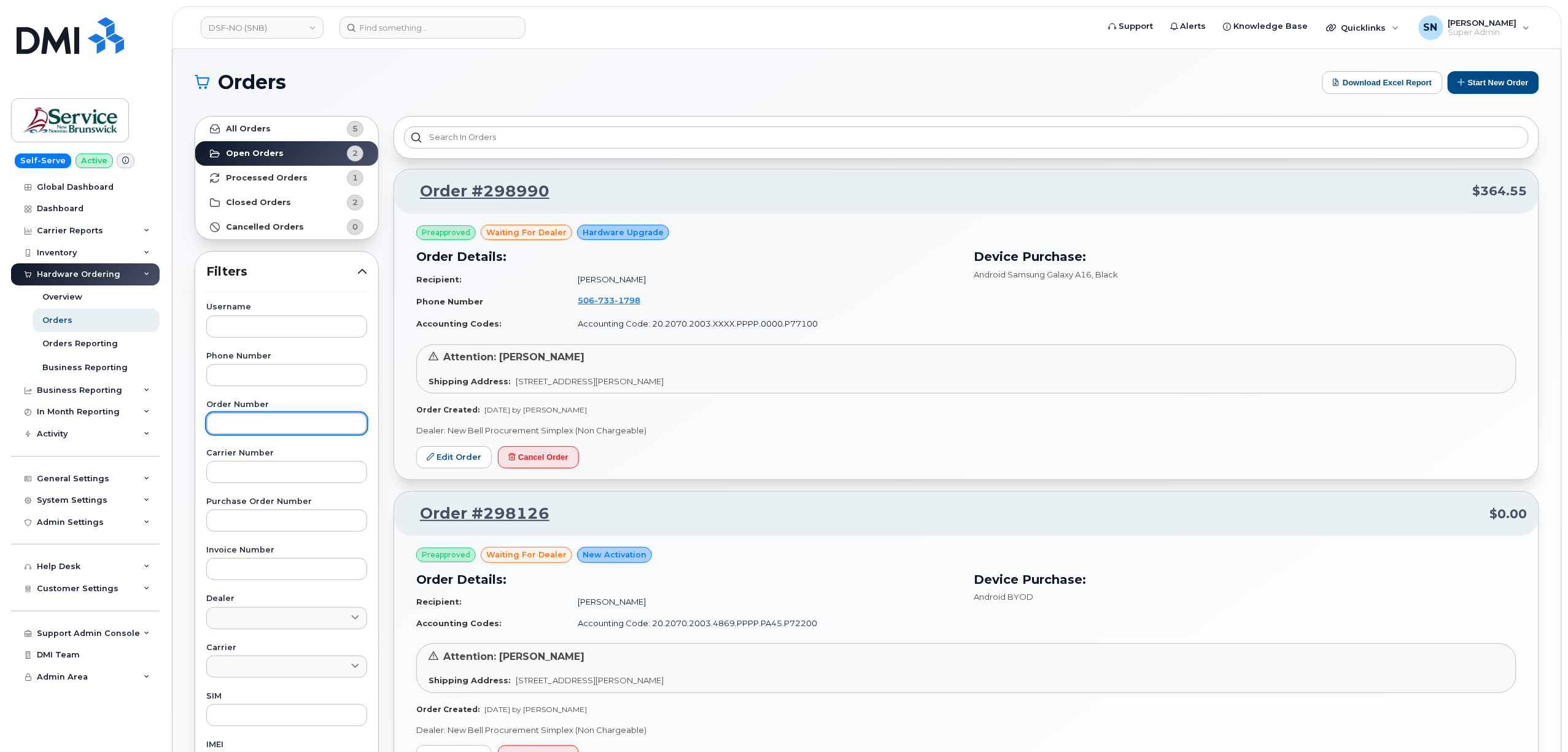
click at [325, 425] on input "text" at bounding box center [287, 423] width 161 height 22
paste input "298990"
type input "298990"
click at [285, 123] on link "All Orders 5" at bounding box center [286, 128] width 183 height 24
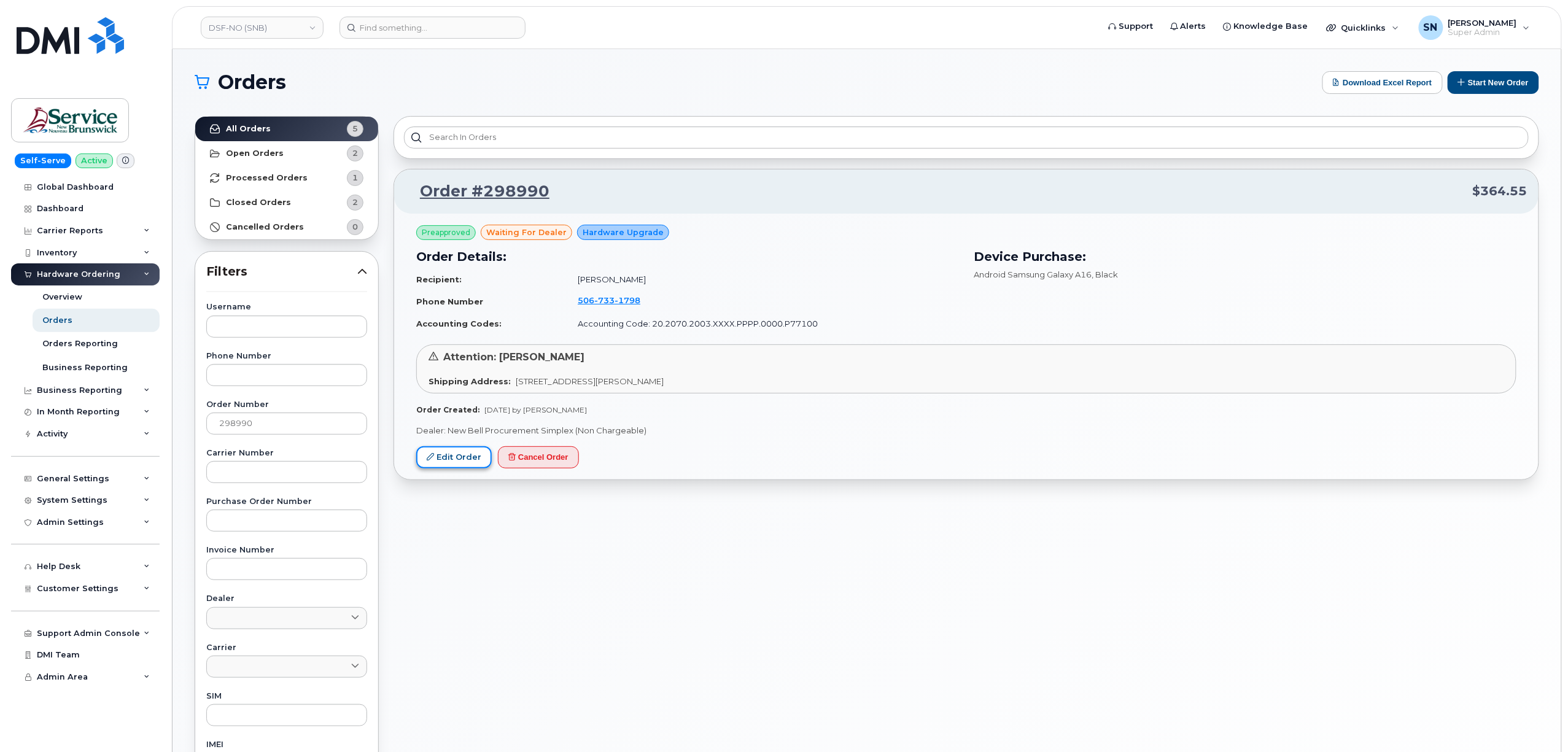
click at [477, 457] on link "Edit Order" at bounding box center [454, 457] width 76 height 22
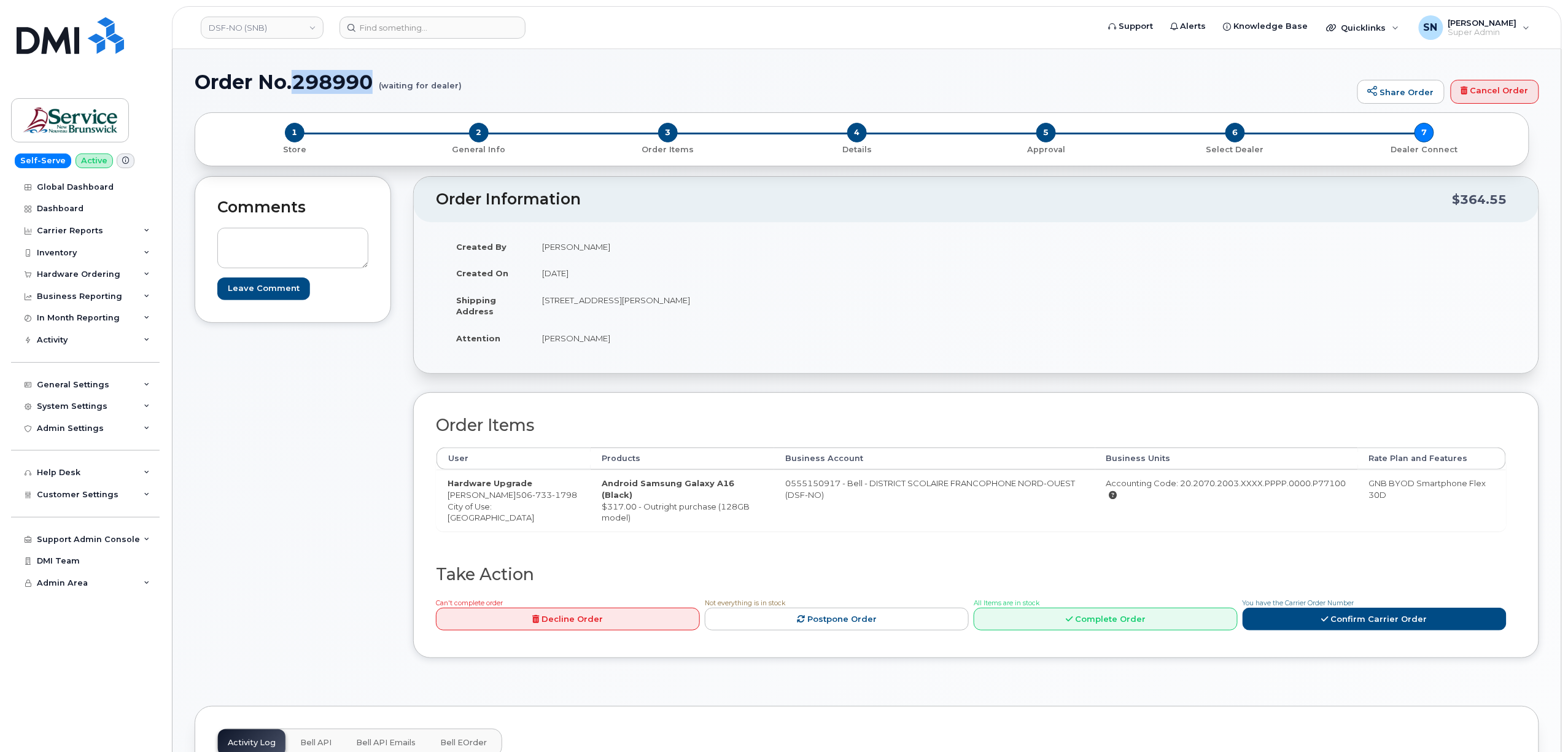
drag, startPoint x: 296, startPoint y: 82, endPoint x: 375, endPoint y: 83, distance: 79.0
click at [375, 83] on h1 "Order No.298990 (waiting for dealer)" at bounding box center [773, 82] width 1157 height 21
copy h1 "298990"
drag, startPoint x: 449, startPoint y: 494, endPoint x: 512, endPoint y: 497, distance: 63.1
click at [512, 497] on td "Hardware Upgrade Sylvie Ouellette 506 733 1798 City of Use: Edmundston" at bounding box center [513, 500] width 154 height 61
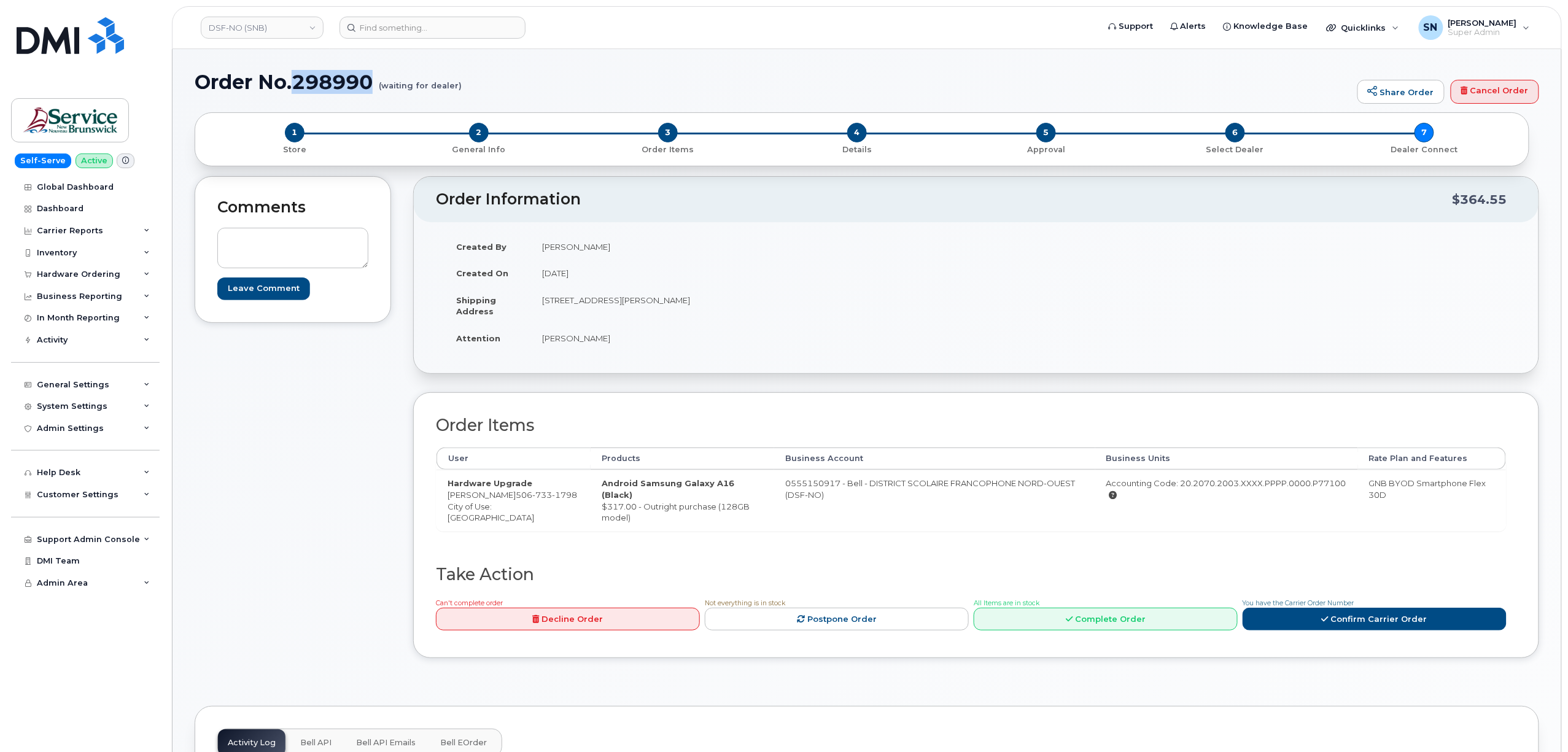
copy td "[PERSON_NAME]"
drag, startPoint x: 542, startPoint y: 301, endPoint x: 606, endPoint y: 308, distance: 64.4
click at [606, 308] on td "[STREET_ADDRESS][PERSON_NAME]" at bounding box center [748, 305] width 436 height 38
copy td "[STREET_ADDRESS][PERSON_NAME]"
click at [728, 342] on td "[PERSON_NAME]" at bounding box center [748, 339] width 436 height 27
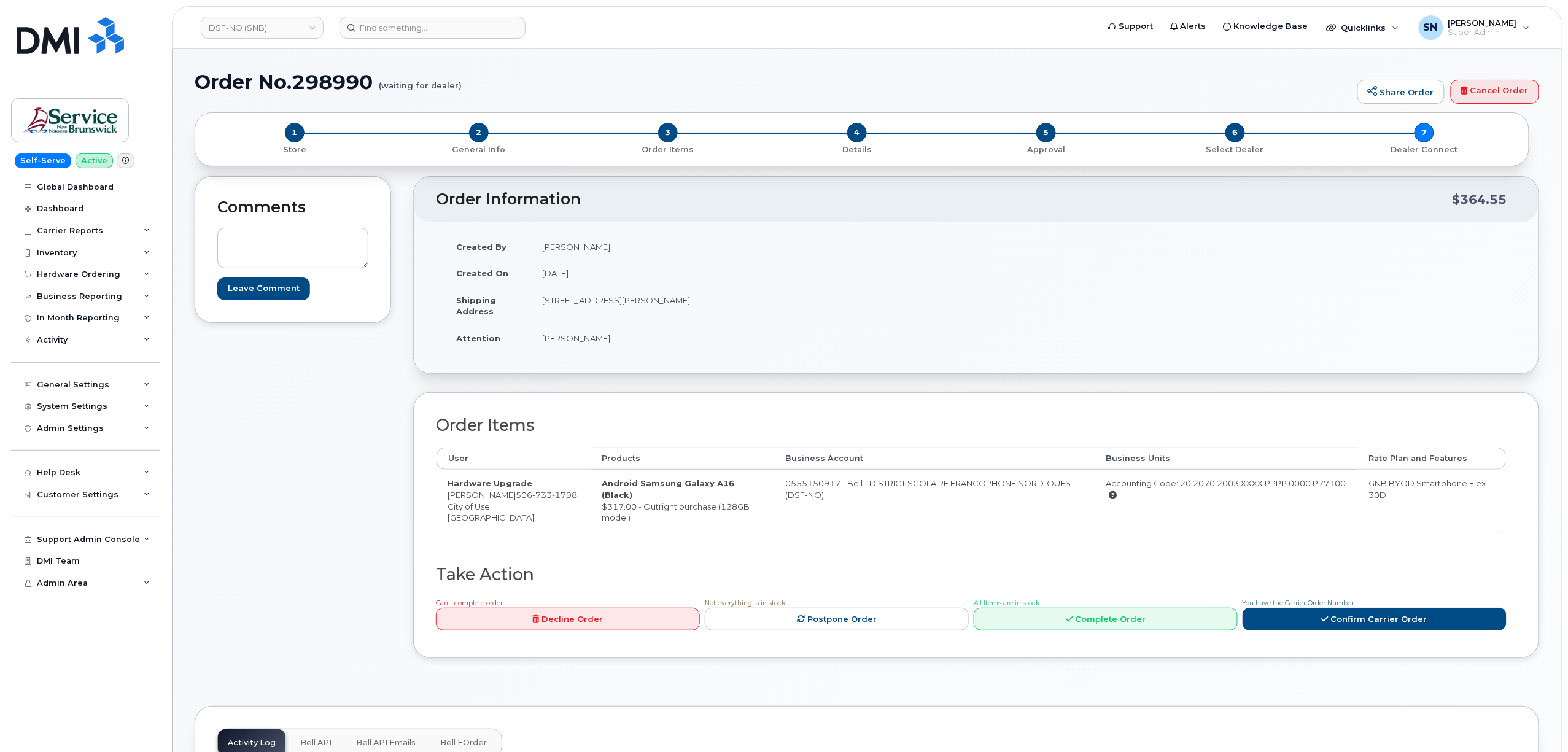
drag, startPoint x: 728, startPoint y: 300, endPoint x: 765, endPoint y: 306, distance: 37.5
click at [765, 306] on td "[STREET_ADDRESS][PERSON_NAME]" at bounding box center [748, 305] width 436 height 38
copy td "E3V 5E5"
click at [540, 344] on td "[PERSON_NAME]" at bounding box center [748, 339] width 436 height 27
drag, startPoint x: 541, startPoint y: 341, endPoint x: 624, endPoint y: 343, distance: 83.0
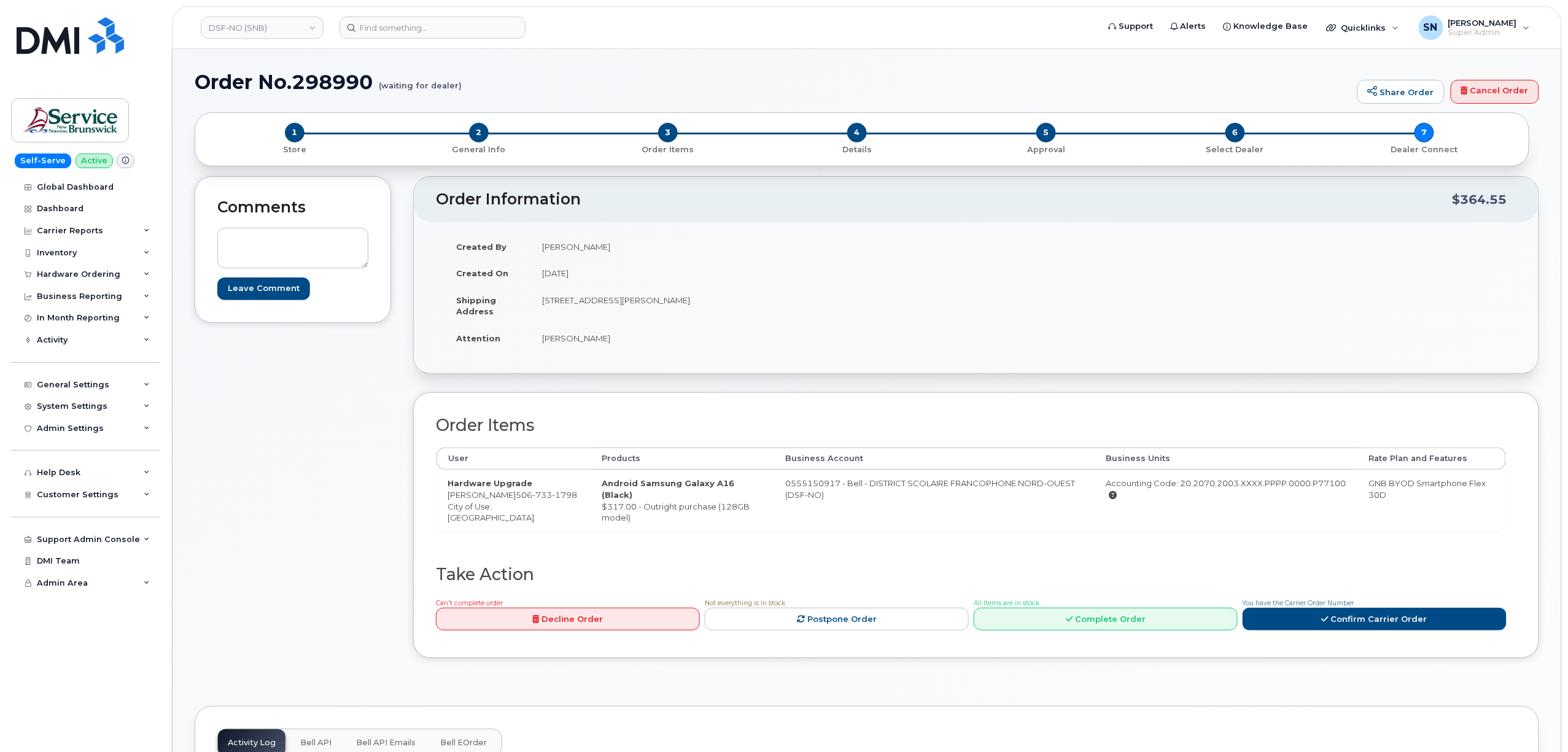
click at [624, 343] on td "[PERSON_NAME]" at bounding box center [748, 339] width 436 height 27
copy td "[PERSON_NAME]"
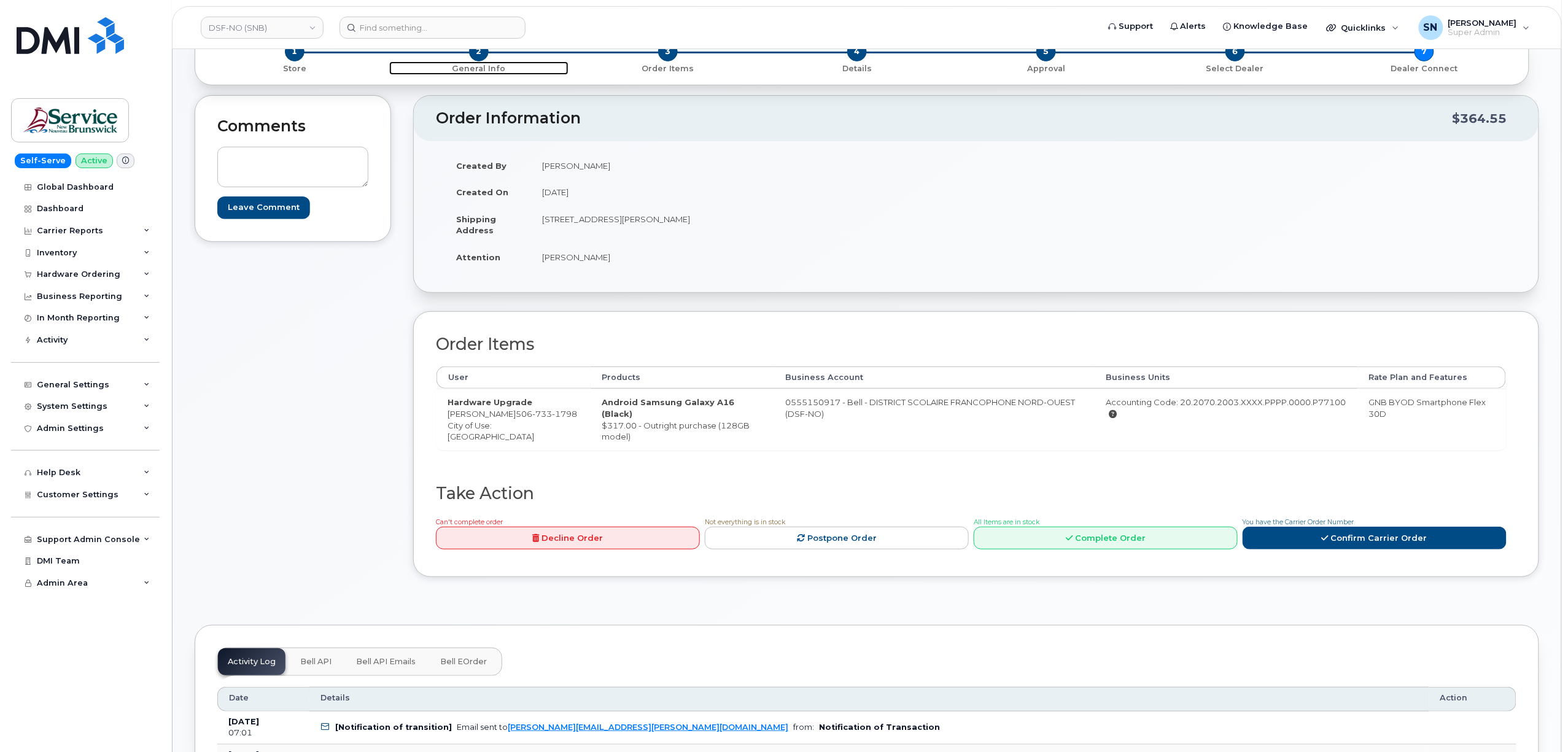
scroll to position [82, 0]
drag, startPoint x: 447, startPoint y: 415, endPoint x: 494, endPoint y: 424, distance: 47.9
click at [494, 424] on td "Hardware Upgrade Sylvie Ouellette 506 733 1798 City of Use: Edmundston" at bounding box center [513, 418] width 154 height 61
copy td "Sylvie Ouellette 506 733 1798"
click at [410, 411] on div "Comments Leave Comment Order Information $364.55 Created By Marc-Andre Laforge …" at bounding box center [867, 344] width 1345 height 501
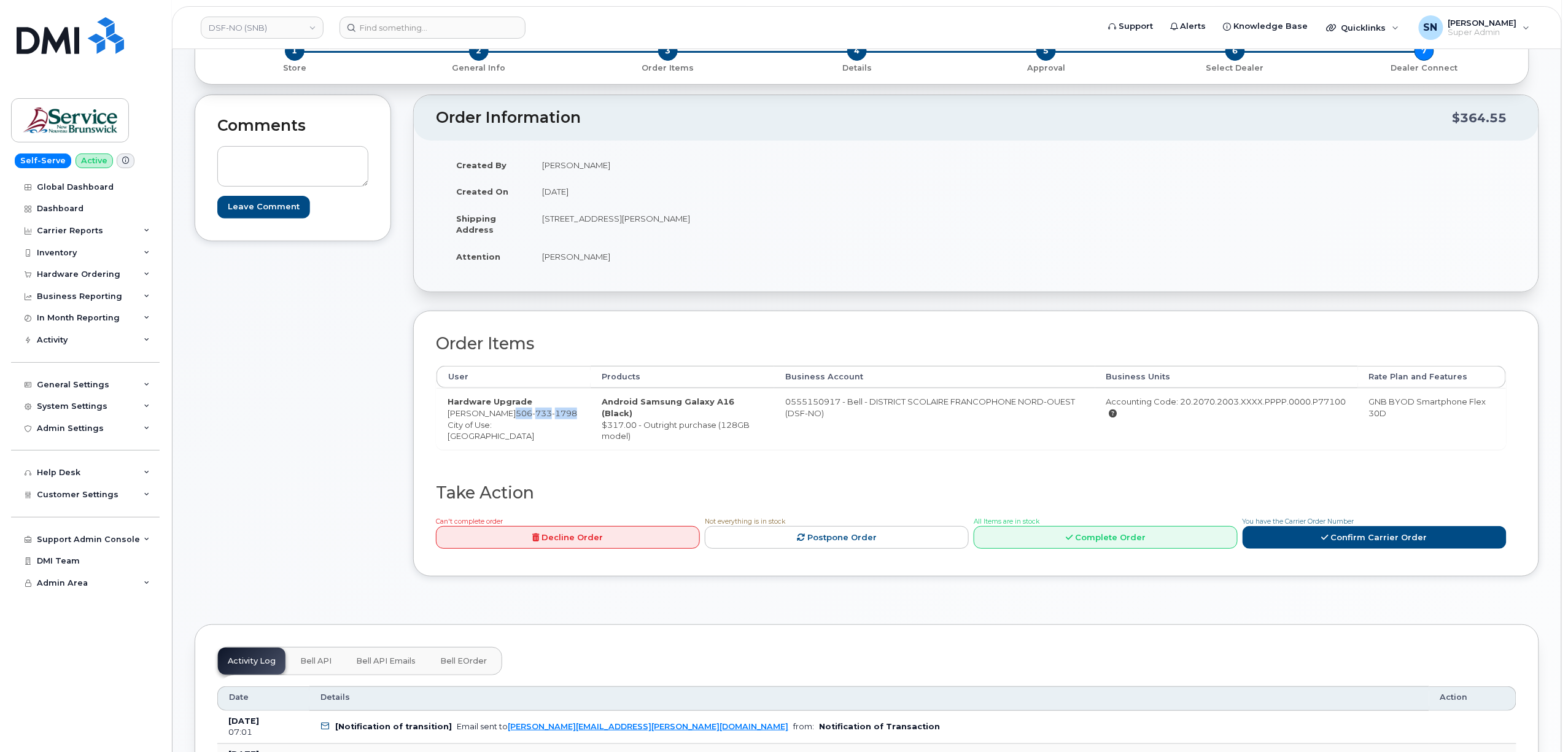
drag, startPoint x: 512, startPoint y: 415, endPoint x: 532, endPoint y: 425, distance: 22.4
click at [532, 425] on td "Hardware Upgrade Sylvie Ouellette 506 733 1798 City of Use: Edmundston" at bounding box center [513, 418] width 154 height 61
copy span "506 733 1798"
click at [443, 417] on td "Hardware Upgrade Sylvie Ouellette 506 733 1798 City of Use: Edmundston" at bounding box center [513, 418] width 154 height 61
drag, startPoint x: 448, startPoint y: 417, endPoint x: 508, endPoint y: 417, distance: 60.0
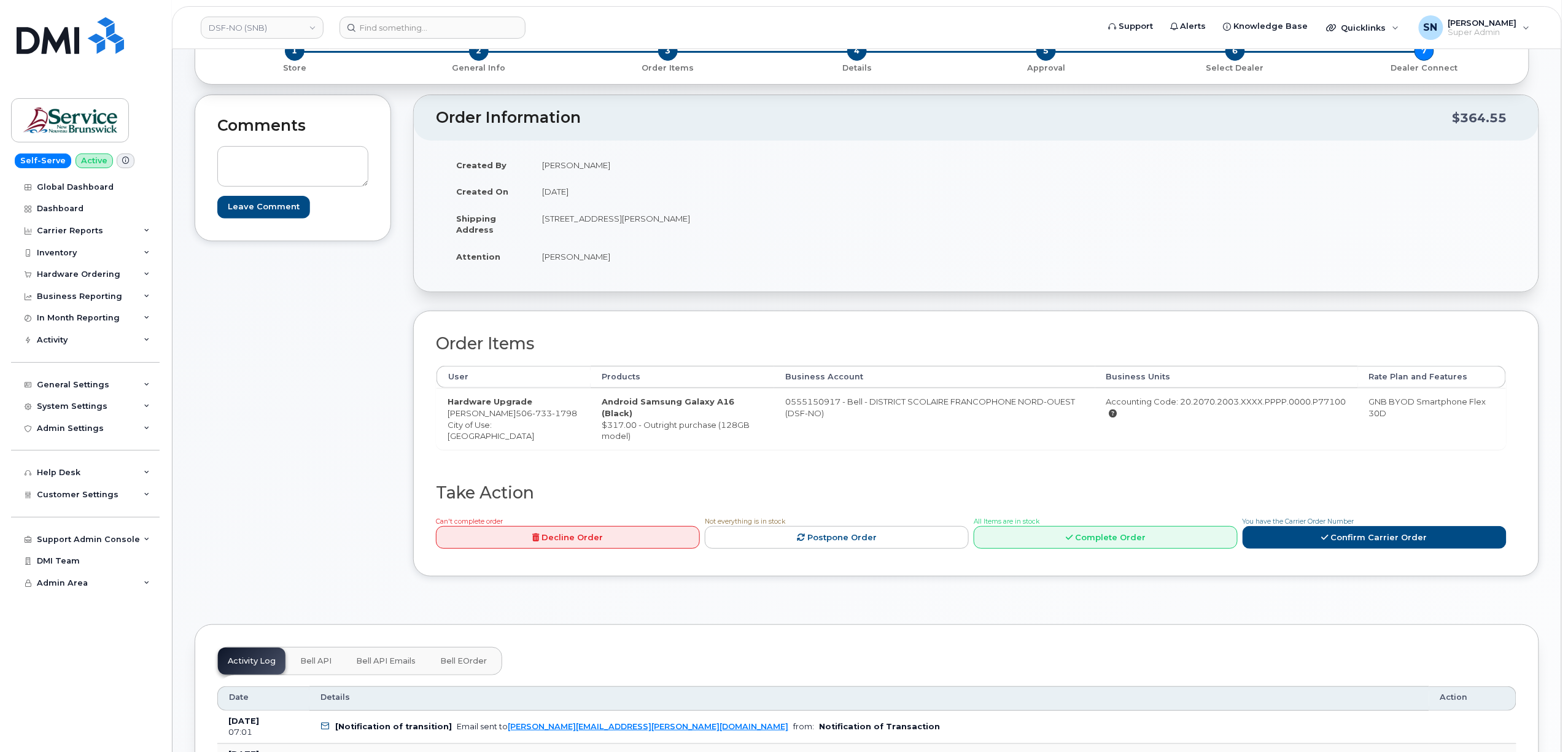
click at [508, 417] on td "Hardware Upgrade Sylvie Ouellette 506 733 1798 City of Use: Edmundston" at bounding box center [513, 418] width 154 height 61
copy td "[PERSON_NAME]"
drag, startPoint x: 541, startPoint y: 221, endPoint x: 606, endPoint y: 225, distance: 65.1
click at [606, 225] on td "[STREET_ADDRESS][PERSON_NAME]" at bounding box center [748, 223] width 436 height 38
copy td "[STREET_ADDRESS][PERSON_NAME]"
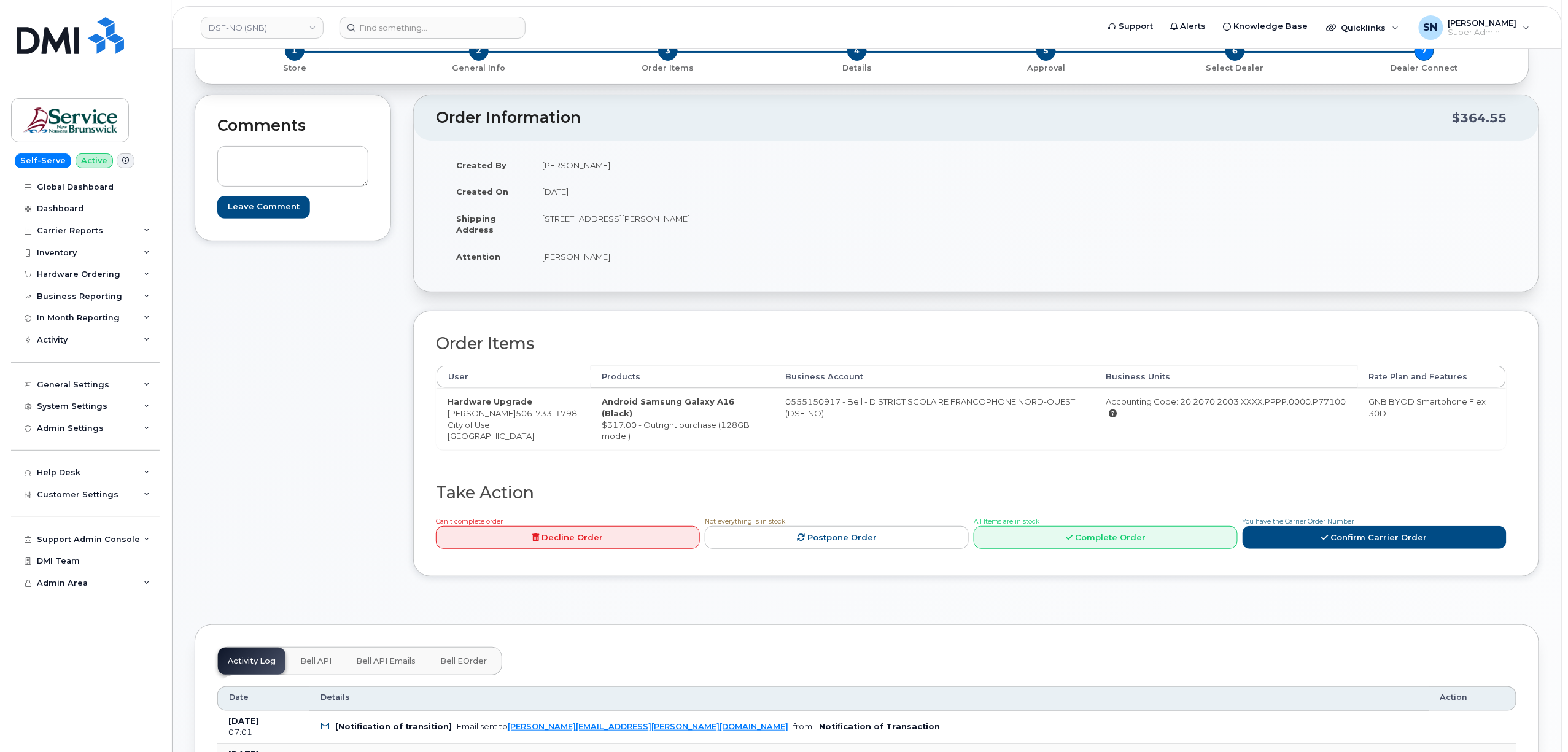
click at [747, 232] on td "[STREET_ADDRESS][PERSON_NAME]" at bounding box center [748, 223] width 436 height 38
drag, startPoint x: 730, startPoint y: 216, endPoint x: 762, endPoint y: 219, distance: 32.1
click at [762, 219] on td "[STREET_ADDRESS][PERSON_NAME]" at bounding box center [748, 223] width 436 height 38
copy td "E3V 5E5"
click at [668, 258] on td "[PERSON_NAME]" at bounding box center [748, 257] width 436 height 27
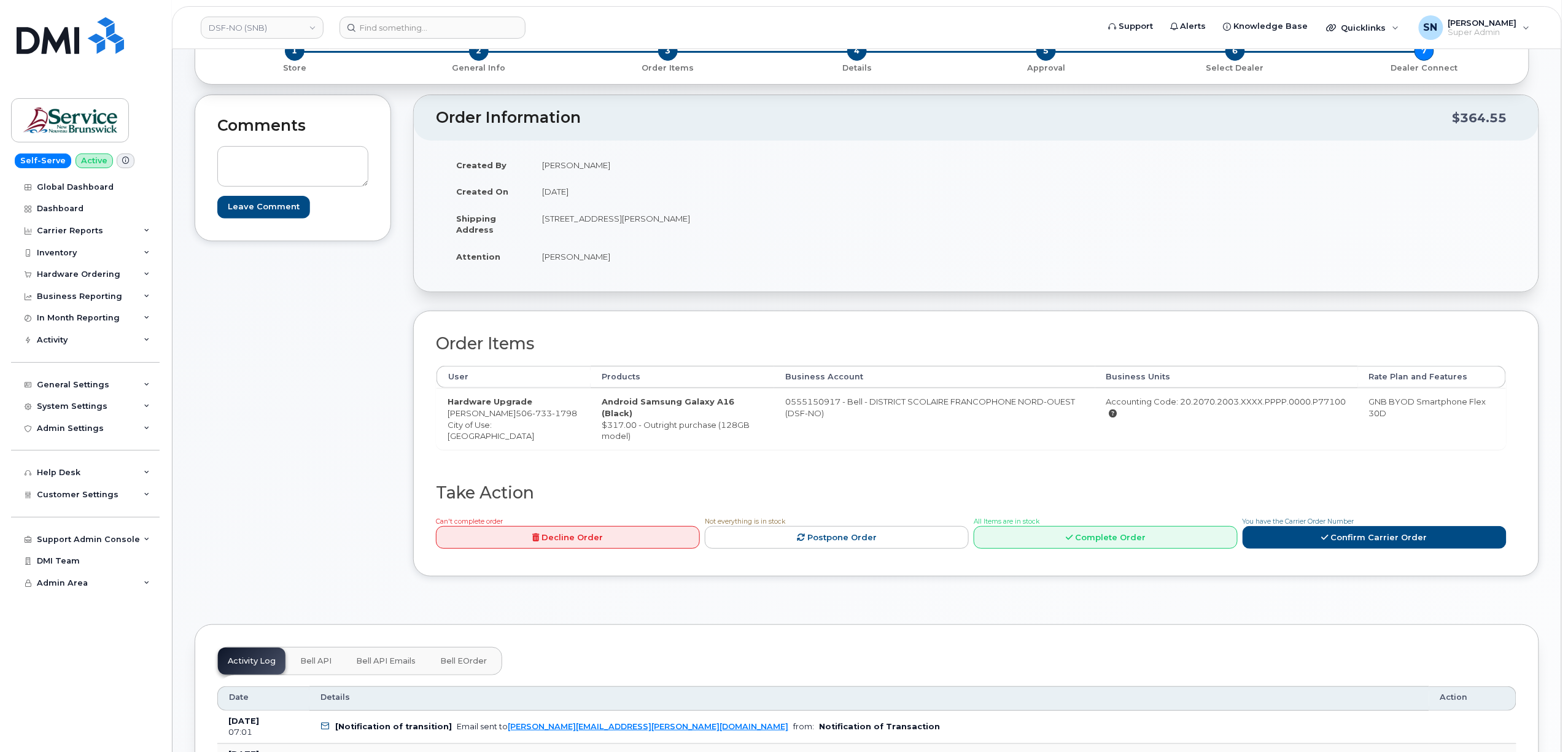
drag, startPoint x: 539, startPoint y: 258, endPoint x: 622, endPoint y: 267, distance: 83.5
click at [622, 267] on td "[PERSON_NAME]" at bounding box center [748, 257] width 436 height 27
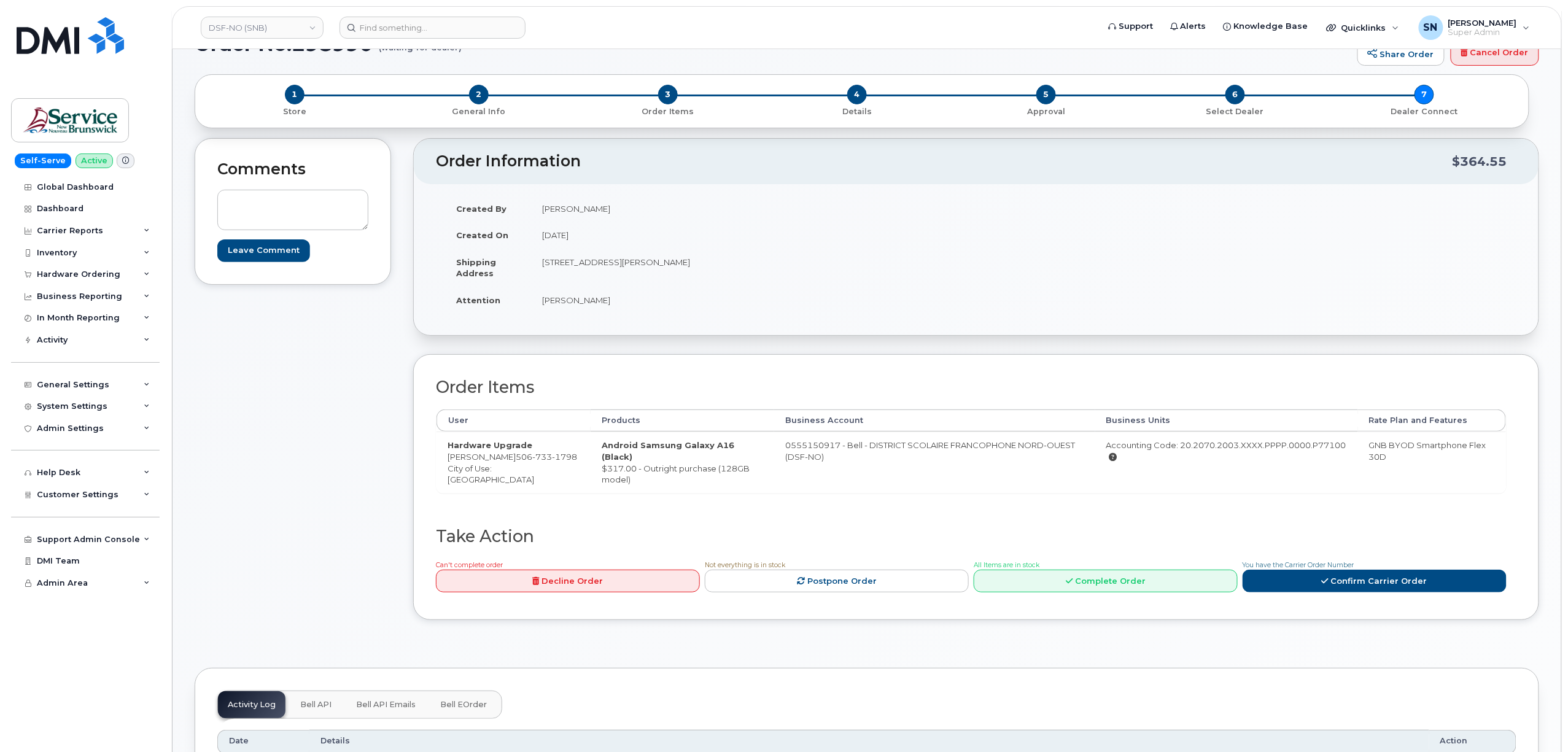
scroll to position [0, 0]
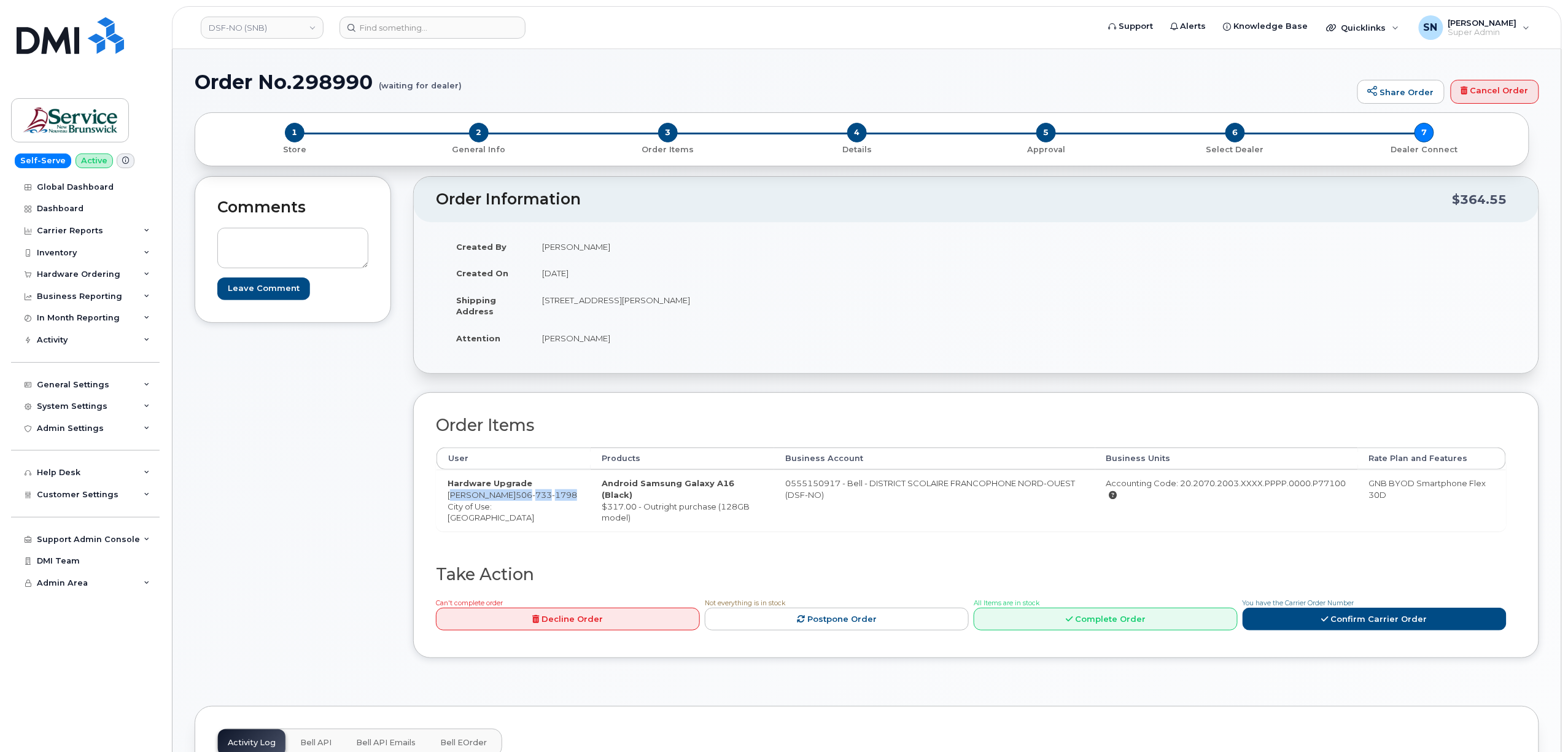
drag, startPoint x: 449, startPoint y: 500, endPoint x: 494, endPoint y: 509, distance: 45.9
click at [494, 509] on td "Hardware Upgrade Sylvie Ouellette 506 733 1798 City of Use: Edmundston" at bounding box center [513, 500] width 154 height 61
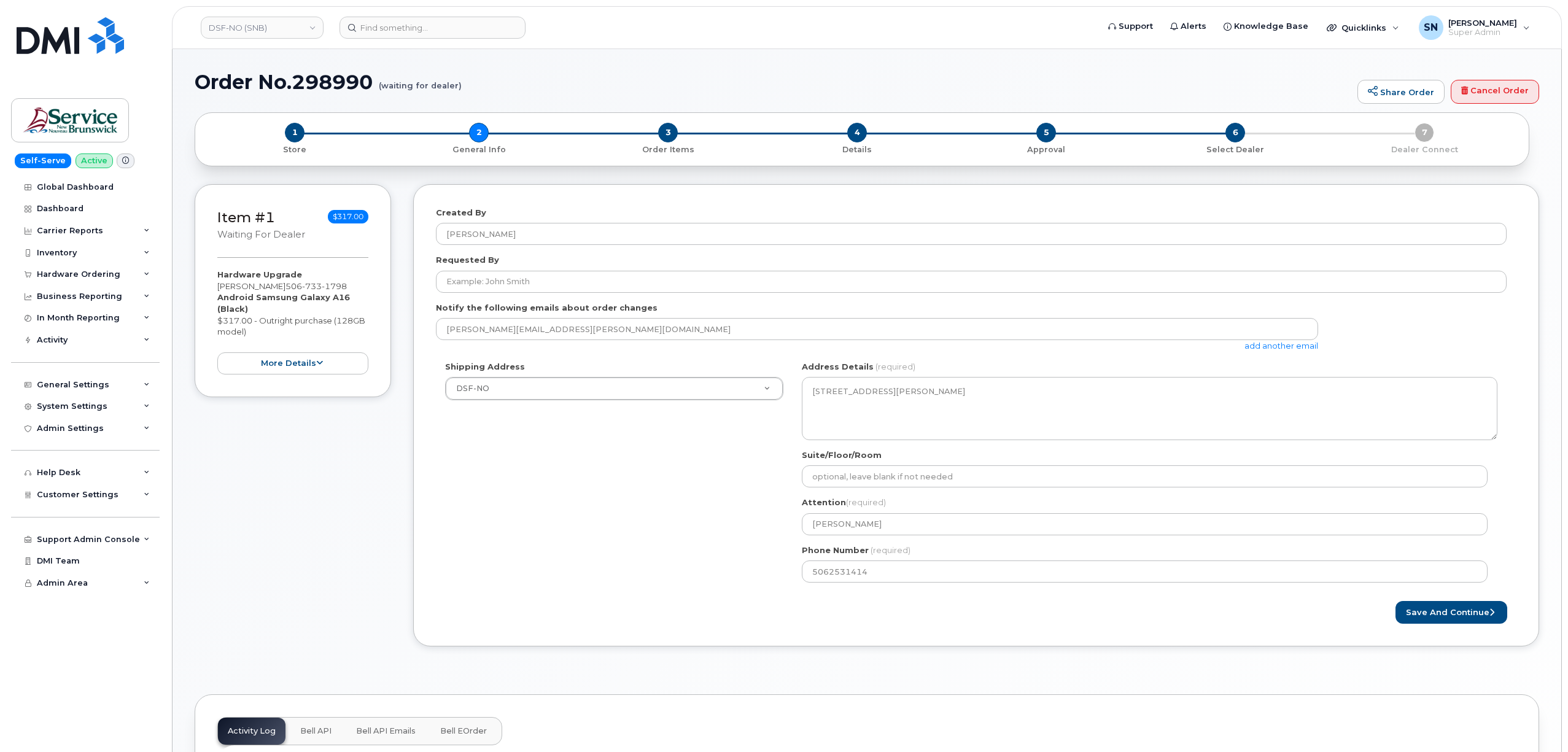
select select
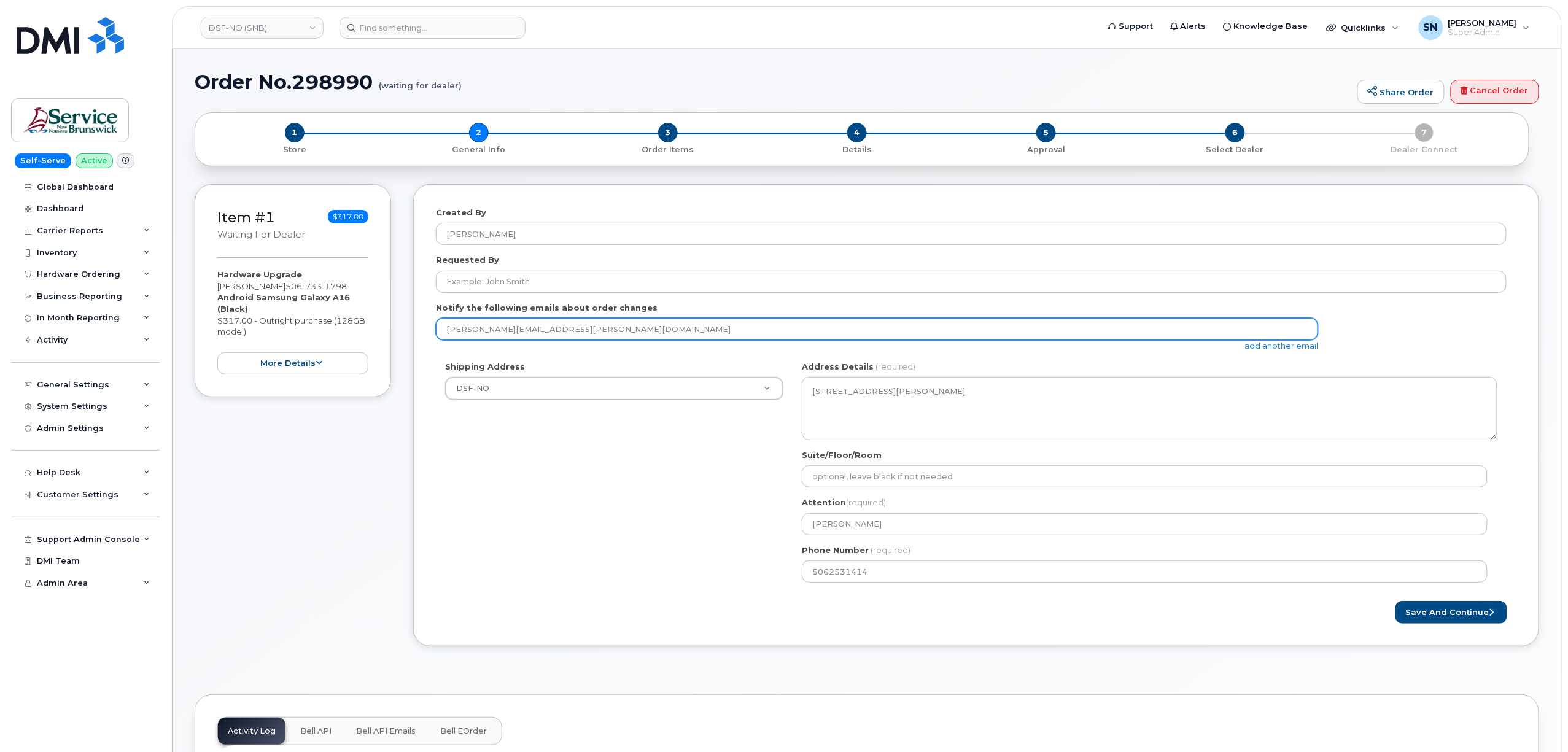
drag, startPoint x: 584, startPoint y: 334, endPoint x: 406, endPoint y: 339, distance: 178.1
click at [406, 339] on div "Item #1 waiting for dealer $317.00 Hardware Upgrade Sylvie Ouellette 506 733 17…" at bounding box center [867, 424] width 1345 height 480
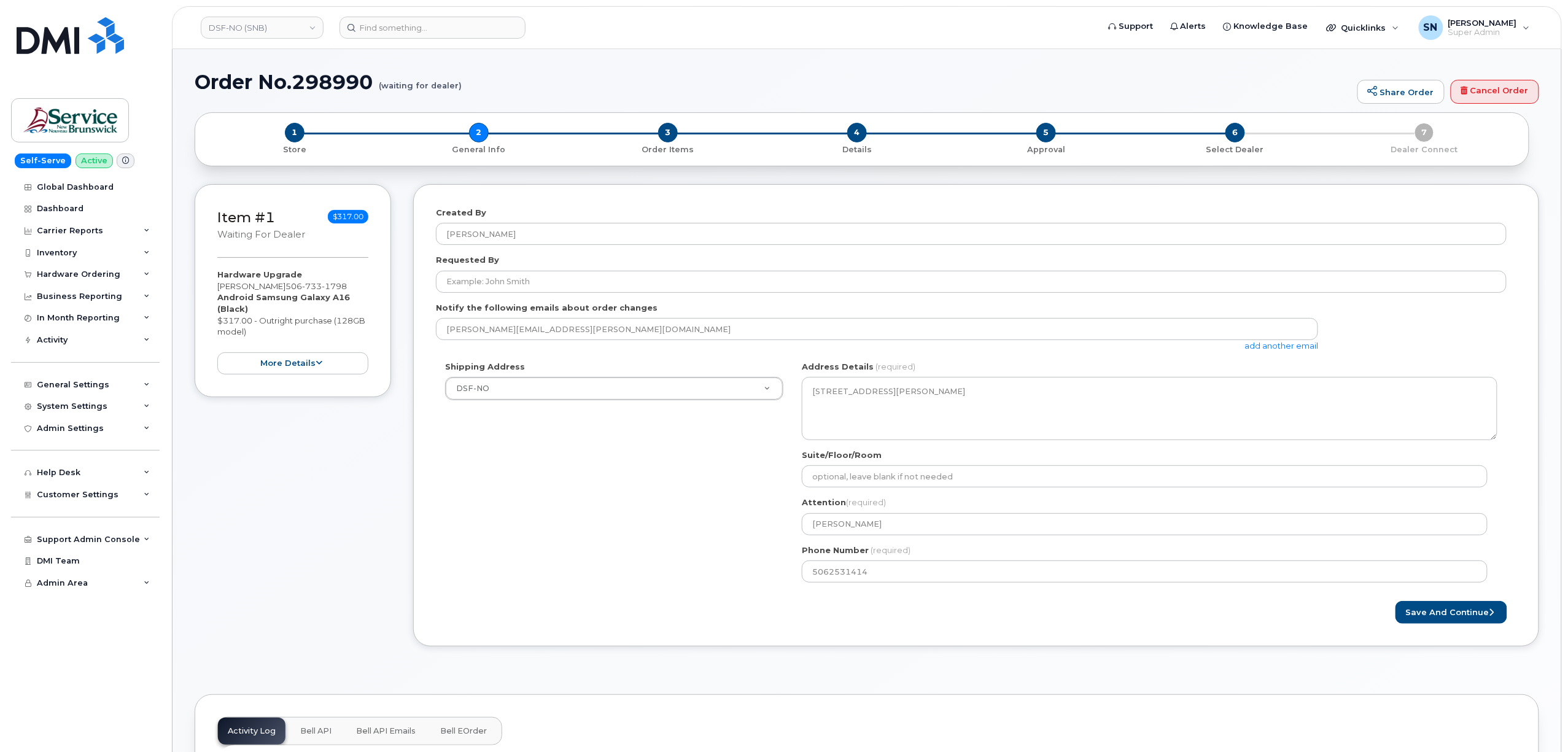
drag, startPoint x: 531, startPoint y: 482, endPoint x: 676, endPoint y: 516, distance: 148.9
click at [532, 482] on div "Shipping Address DSF-NO New Address ASD-E Main Office ASD-[GEOGRAPHIC_DATA] ASD…" at bounding box center [970, 476] width 1070 height 231
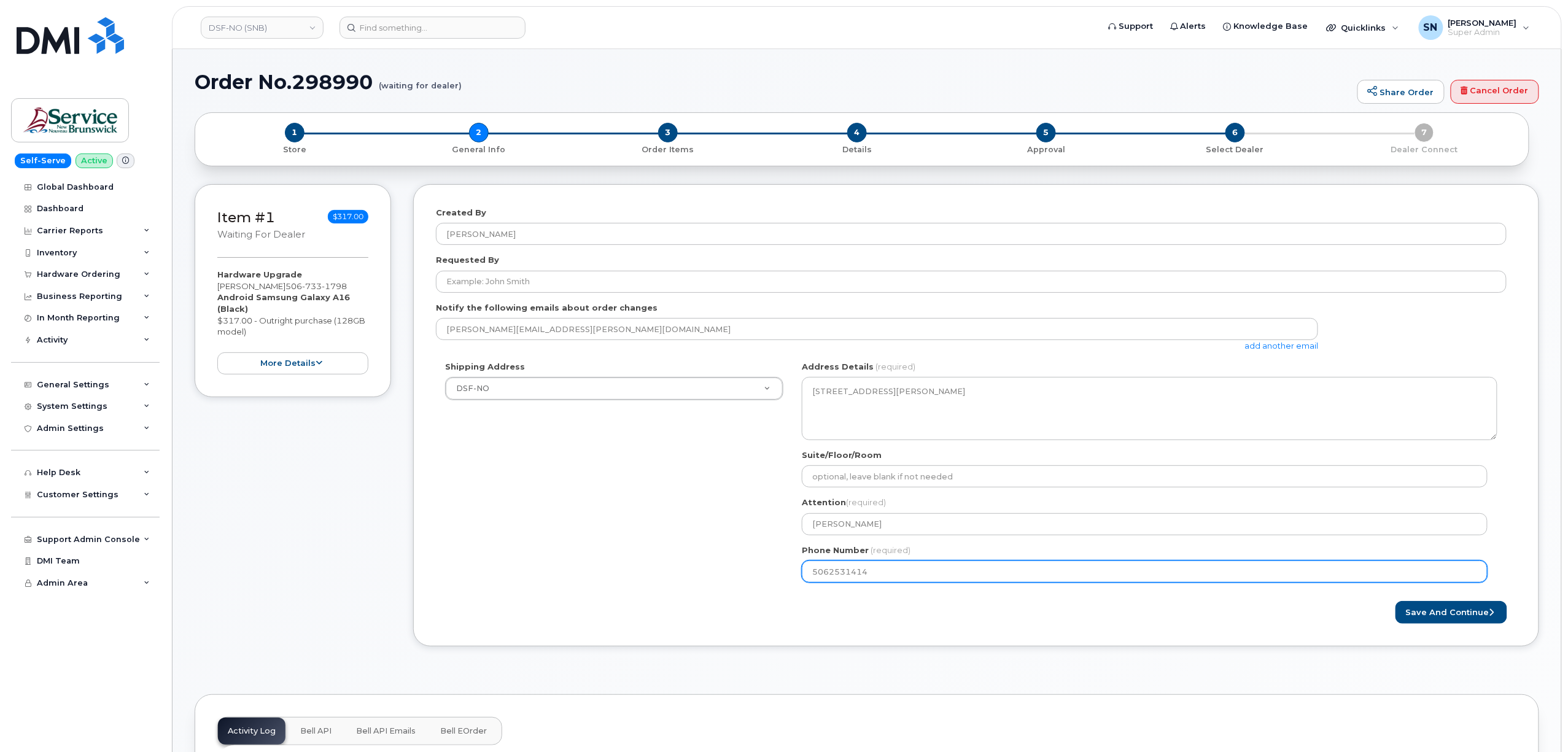
drag, startPoint x: 867, startPoint y: 570, endPoint x: 731, endPoint y: 560, distance: 136.4
click at [732, 560] on div "Shipping Address DSF-NO New Address ASD-E Main Office ASD-[GEOGRAPHIC_DATA] ASD…" at bounding box center [970, 476] width 1070 height 231
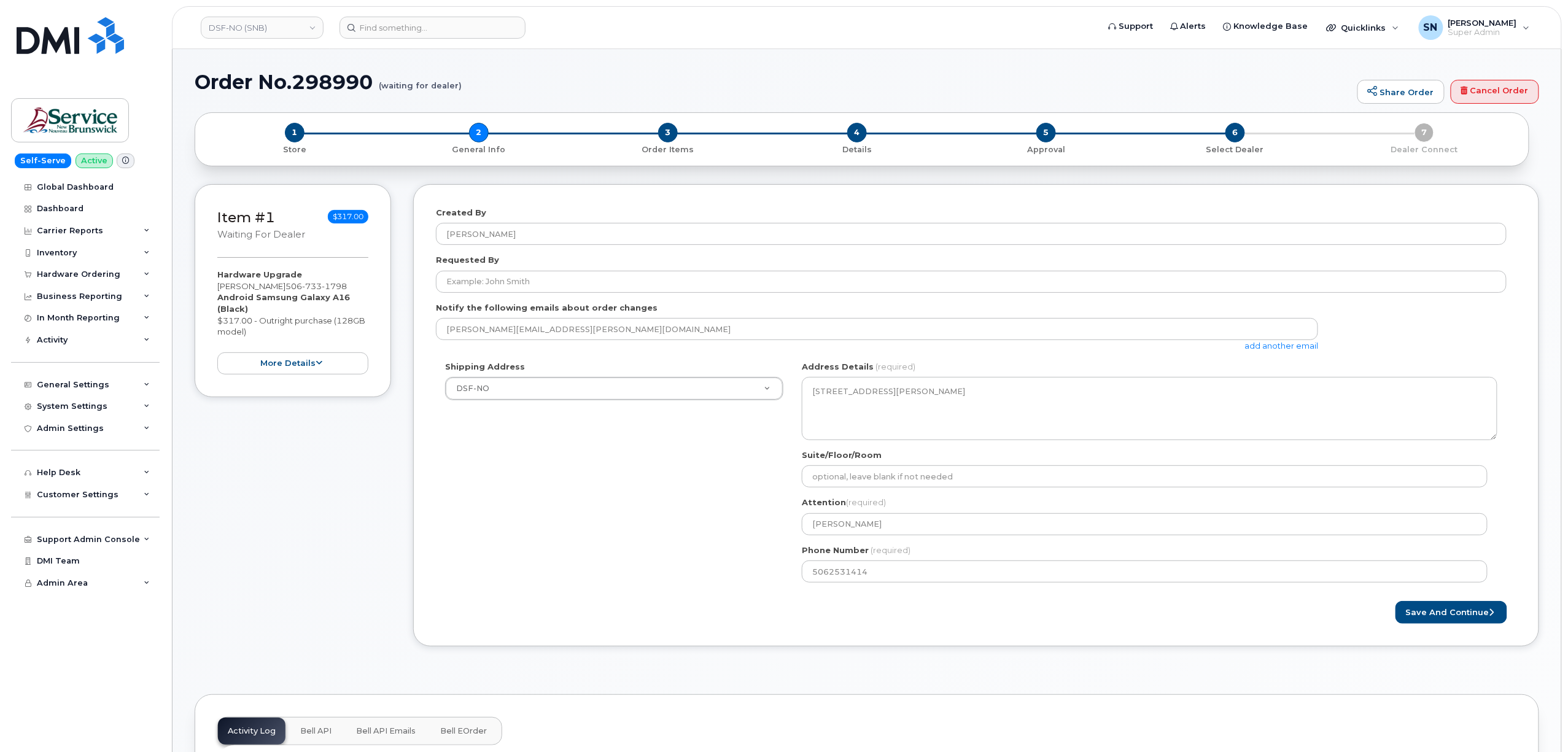
drag, startPoint x: 564, startPoint y: 508, endPoint x: 580, endPoint y: 454, distance: 56.3
click at [565, 507] on div "Shipping Address DSF-NO New Address ASD-E Main Office ASD-[GEOGRAPHIC_DATA] ASD…" at bounding box center [970, 476] width 1070 height 231
select select
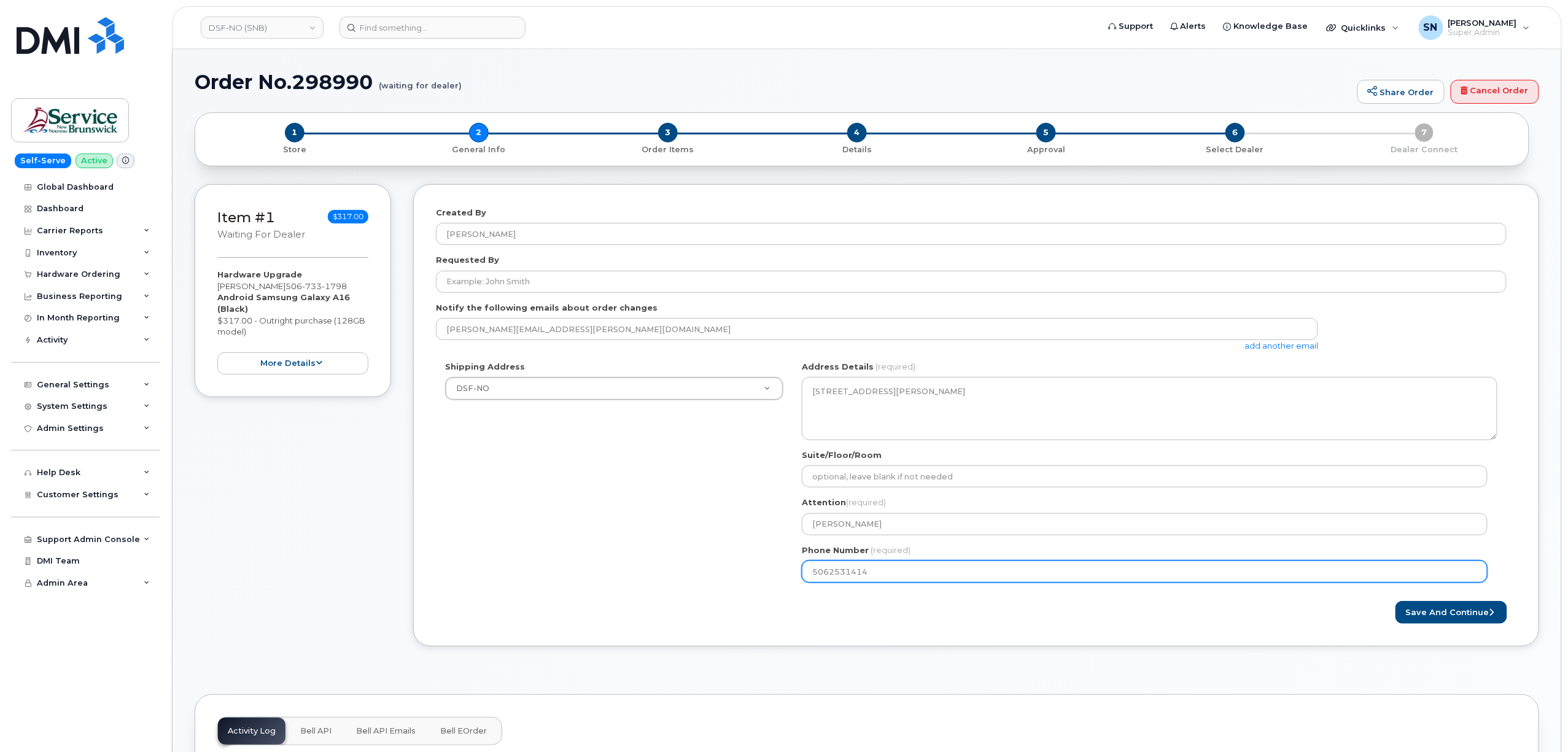
drag, startPoint x: 870, startPoint y: 577, endPoint x: 786, endPoint y: 580, distance: 84.1
click at [786, 580] on div "Shipping Address DSF-NO New Address ASD-E Main Office ASD-[GEOGRAPHIC_DATA] ASD…" at bounding box center [970, 476] width 1070 height 231
